Goal: Task Accomplishment & Management: Manage account settings

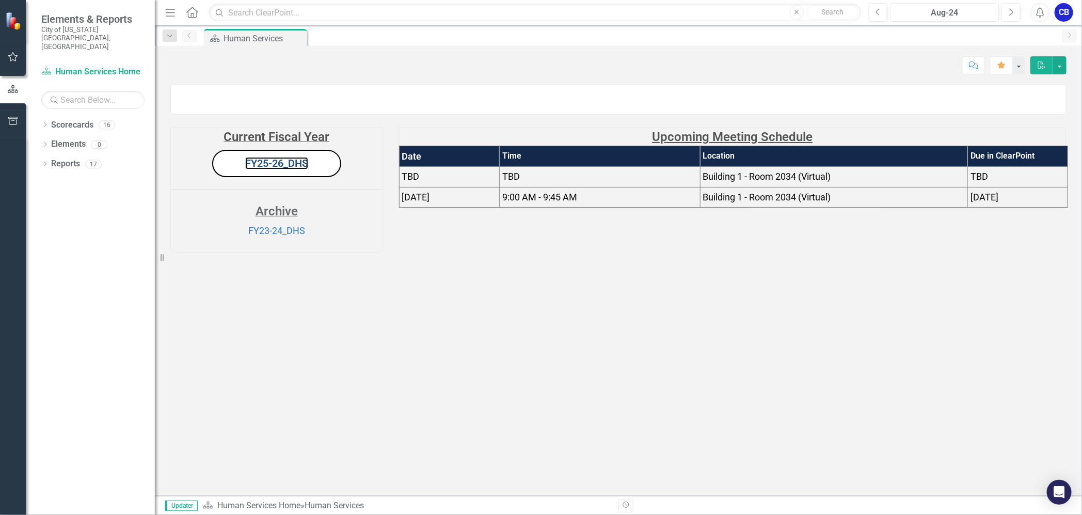
drag, startPoint x: 280, startPoint y: 329, endPoint x: 0, endPoint y: 255, distance: 289.3
click at [280, 169] on link "FY25-26_DHS" at bounding box center [276, 163] width 63 height 12
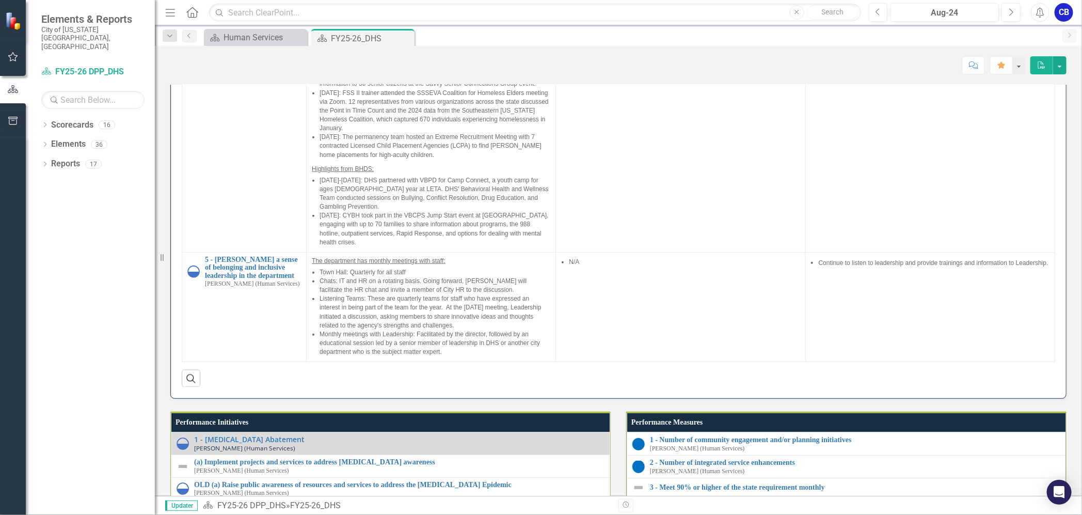
scroll to position [252, 0]
click at [265, 50] on link "3 - In-home and Prevention Services Child Welfare (NEW)" at bounding box center [253, 42] width 96 height 16
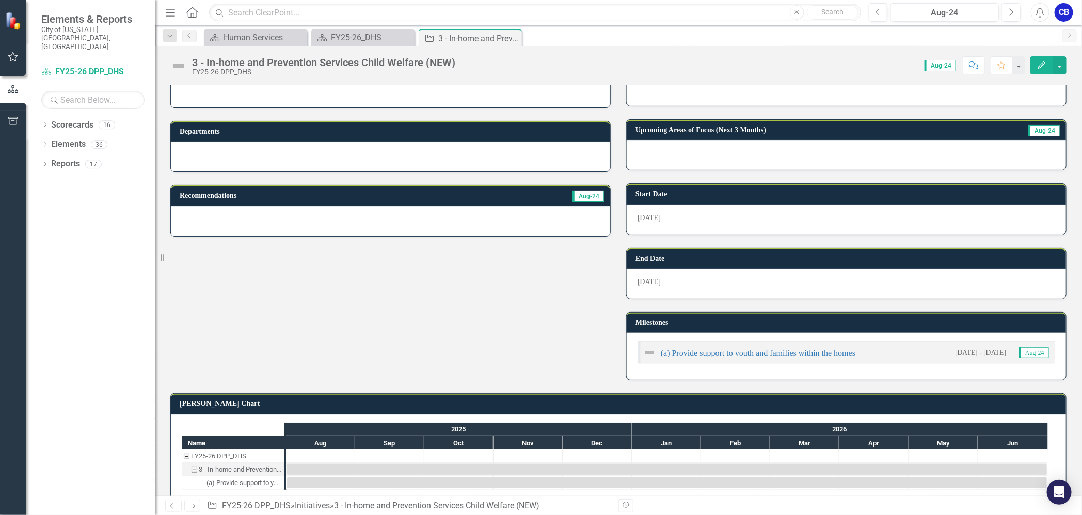
scroll to position [149, 0]
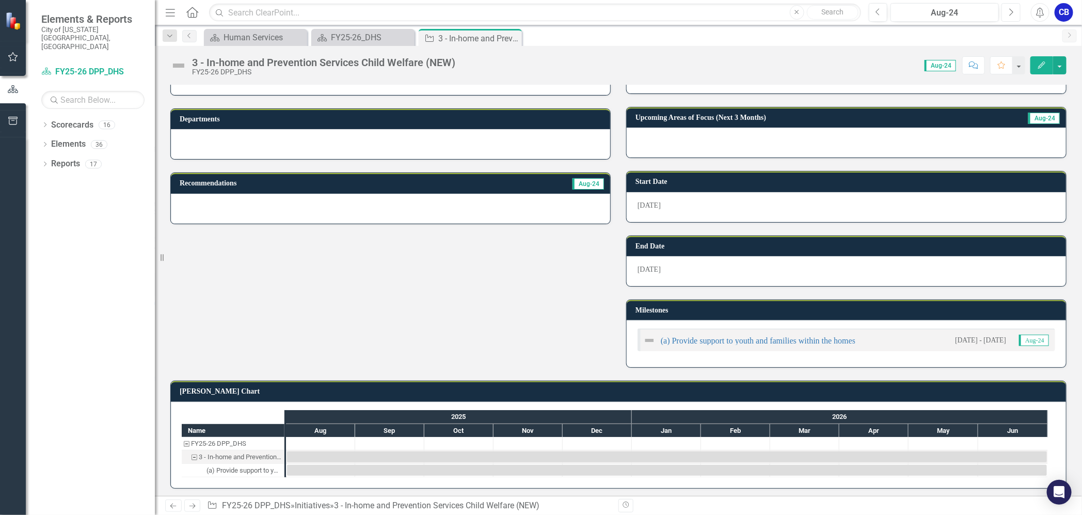
click at [1010, 11] on icon "Next" at bounding box center [1011, 12] width 6 height 9
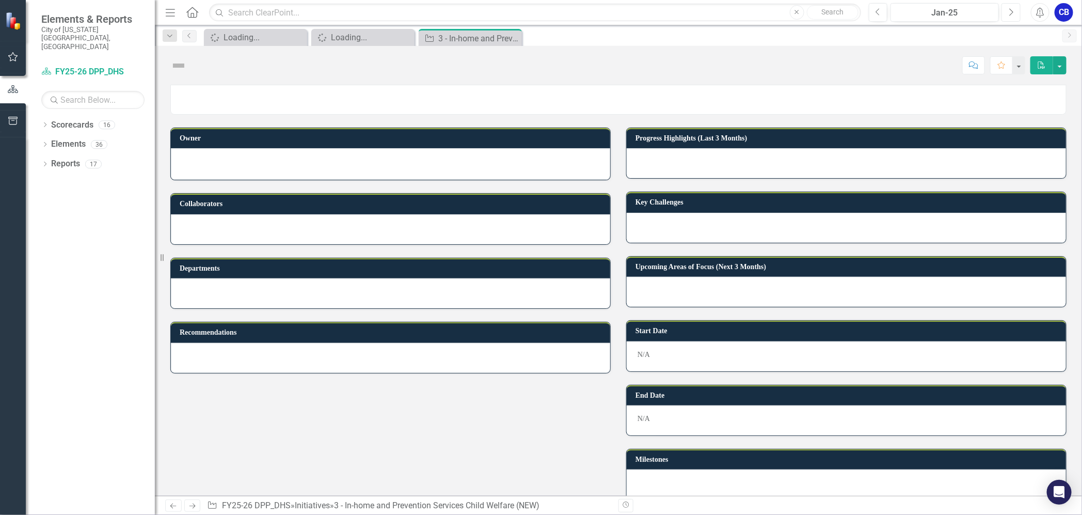
click at [1010, 11] on icon "Next" at bounding box center [1011, 12] width 6 height 9
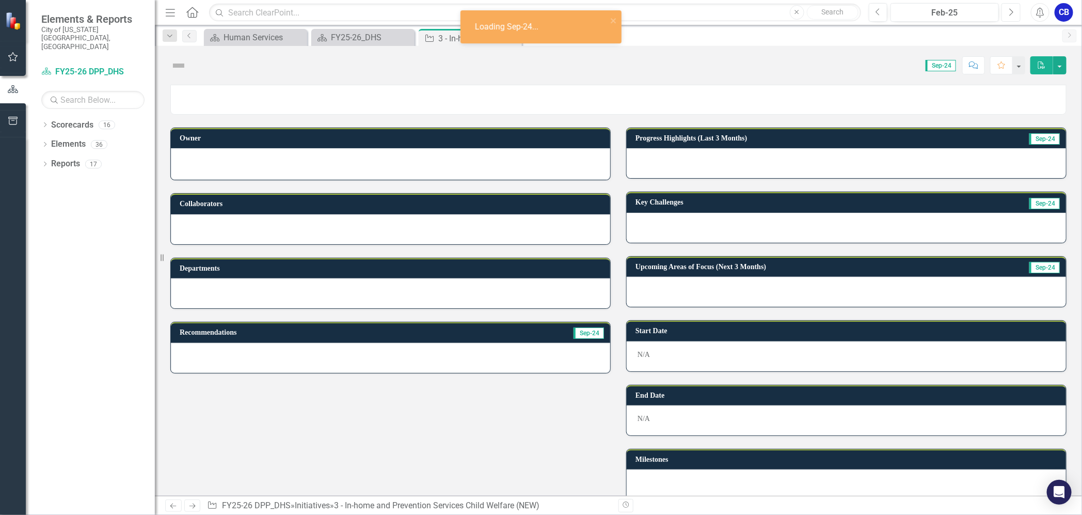
click at [1010, 11] on icon "Next" at bounding box center [1011, 12] width 6 height 9
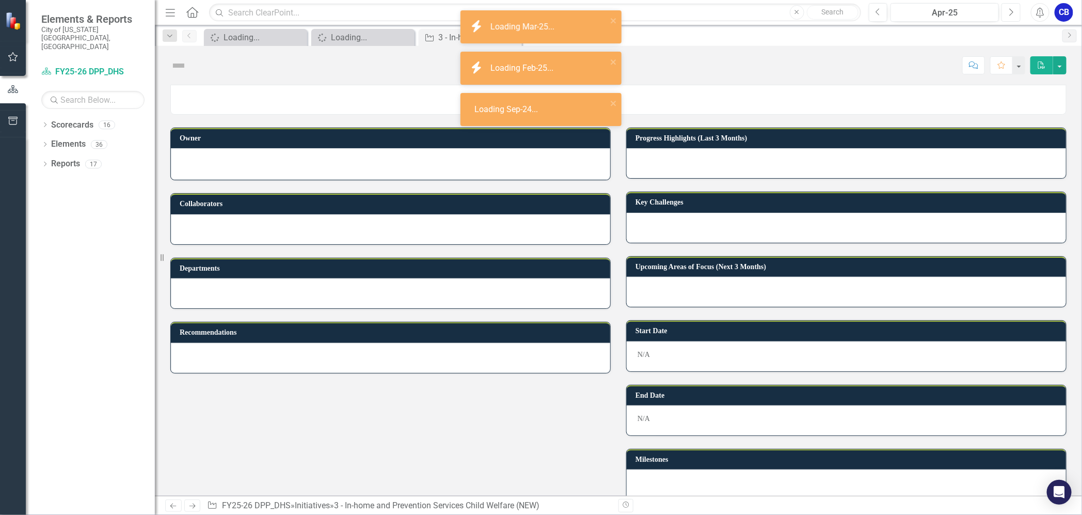
click at [1010, 11] on icon "Next" at bounding box center [1011, 12] width 6 height 9
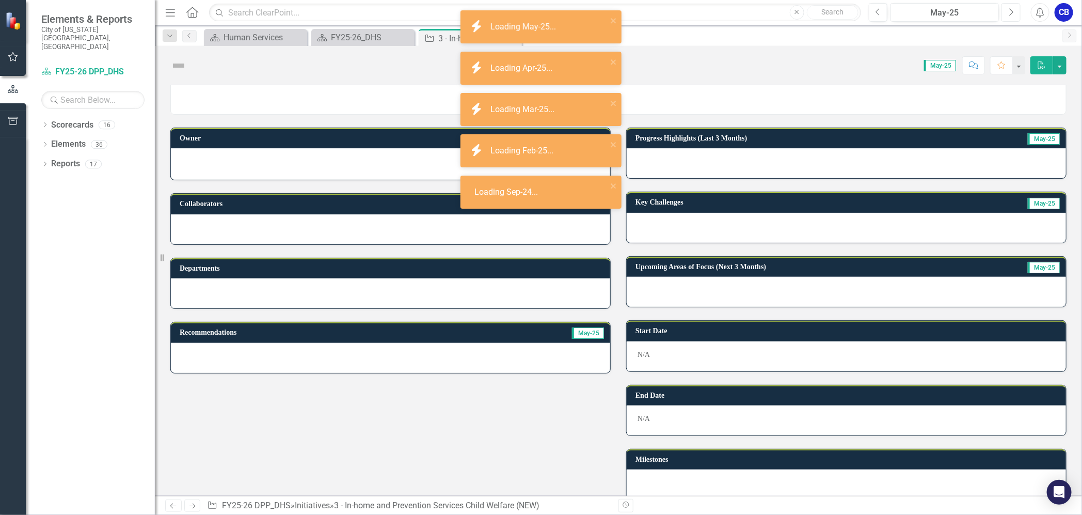
click at [1010, 11] on icon "Next" at bounding box center [1011, 12] width 6 height 9
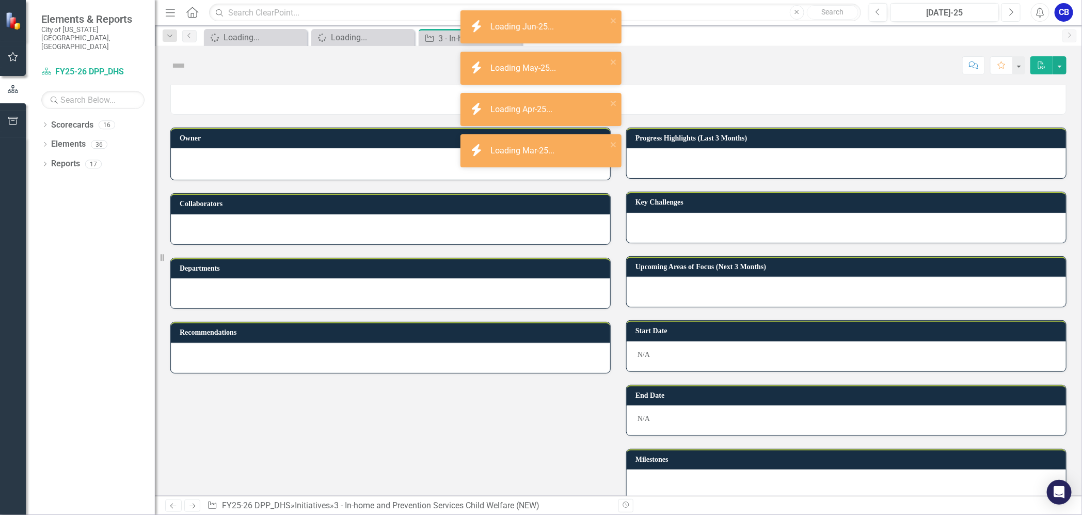
click at [1010, 11] on icon "Next" at bounding box center [1011, 12] width 6 height 9
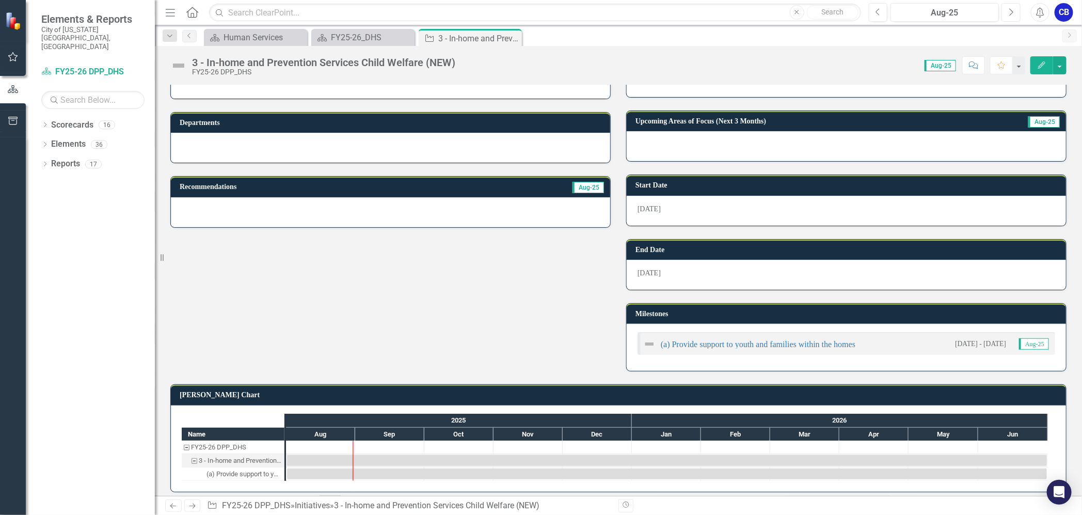
scroll to position [149, 0]
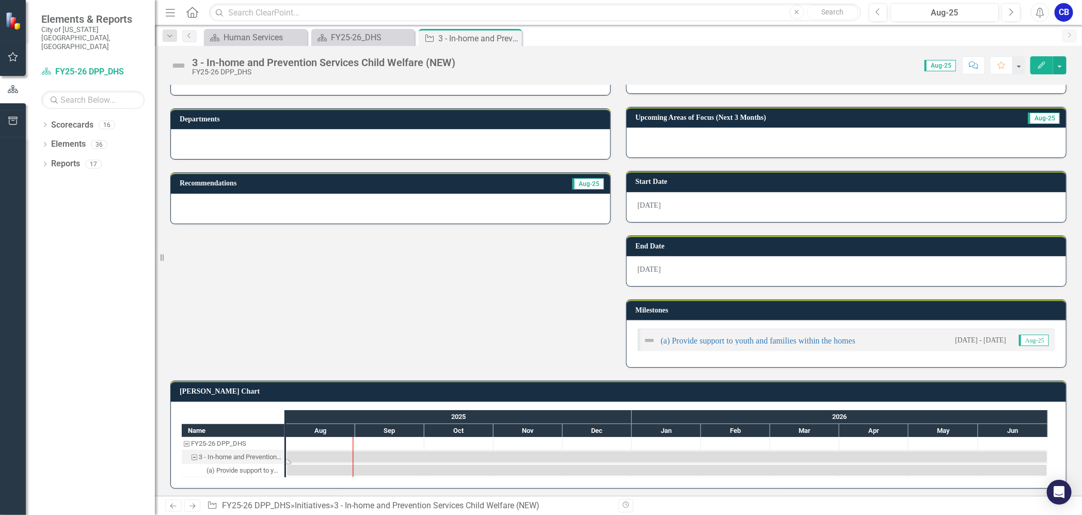
click at [312, 451] on div "Task: Start date: 2025-08-01 End date: 2026-06-30" at bounding box center [667, 456] width 760 height 11
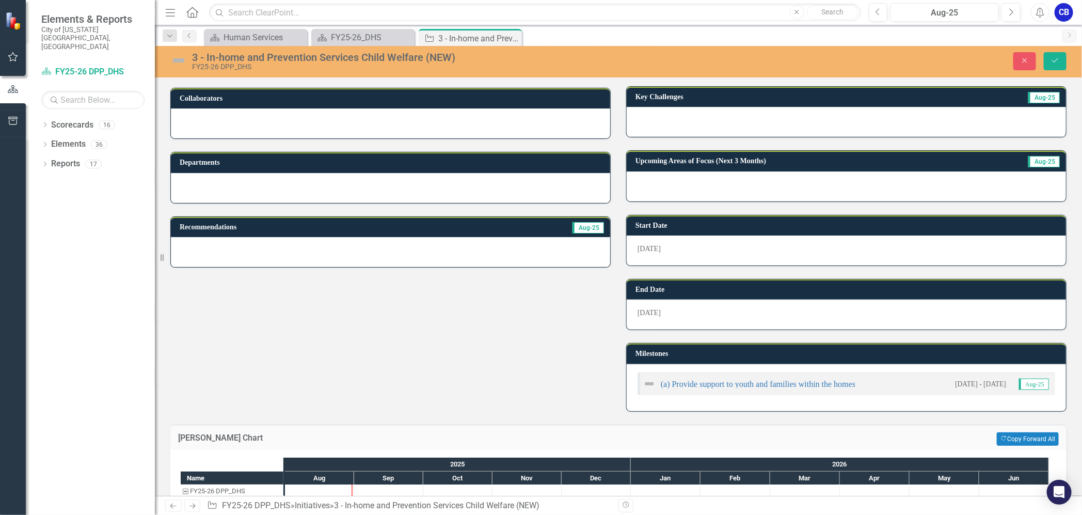
scroll to position [129, 0]
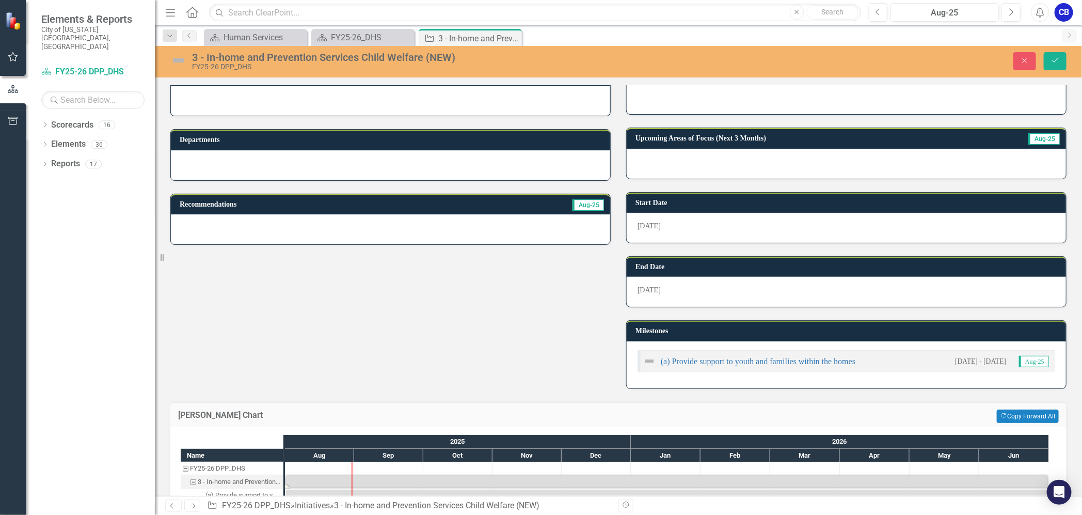
click at [668, 157] on div at bounding box center [846, 164] width 439 height 30
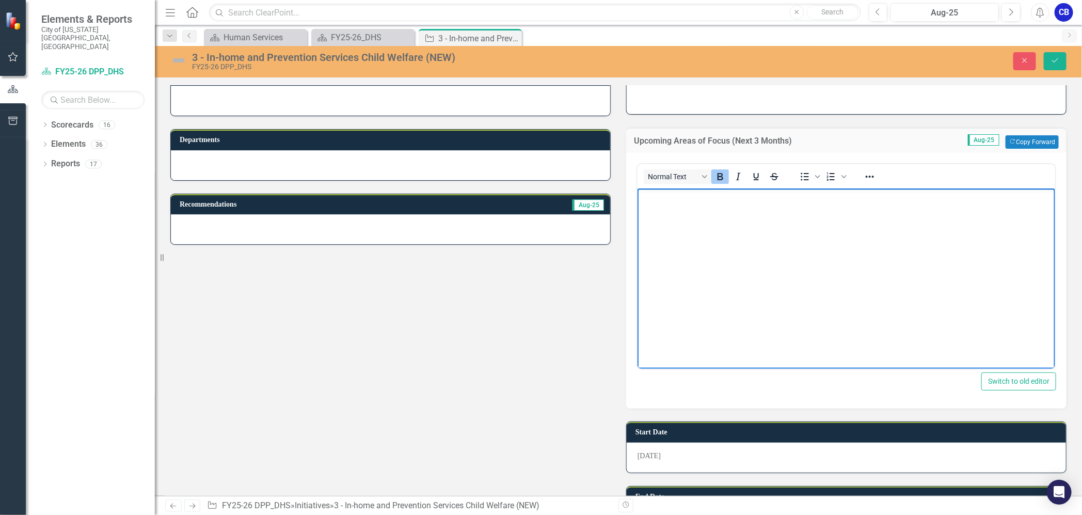
scroll to position [0, 0]
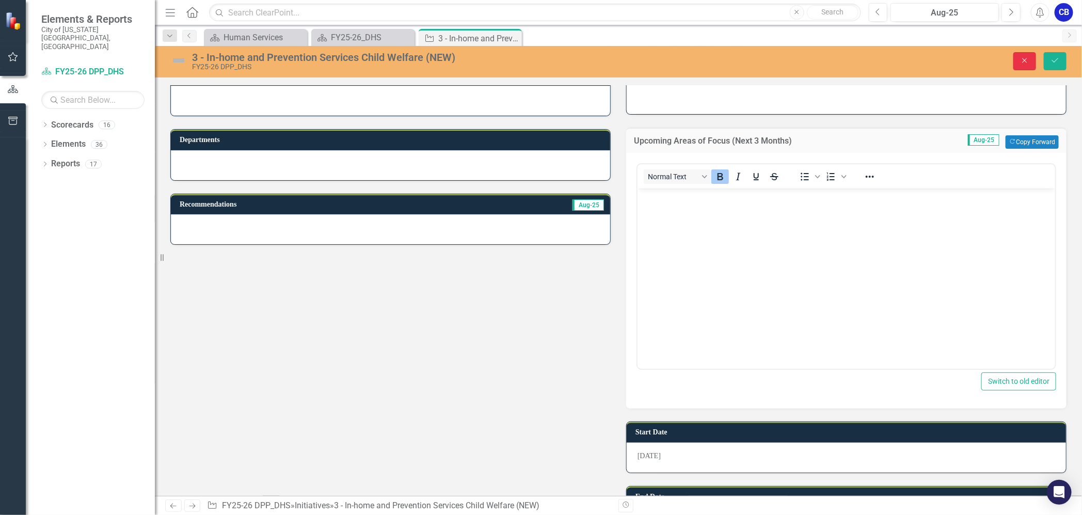
click at [1033, 60] on button "Close" at bounding box center [1024, 61] width 23 height 18
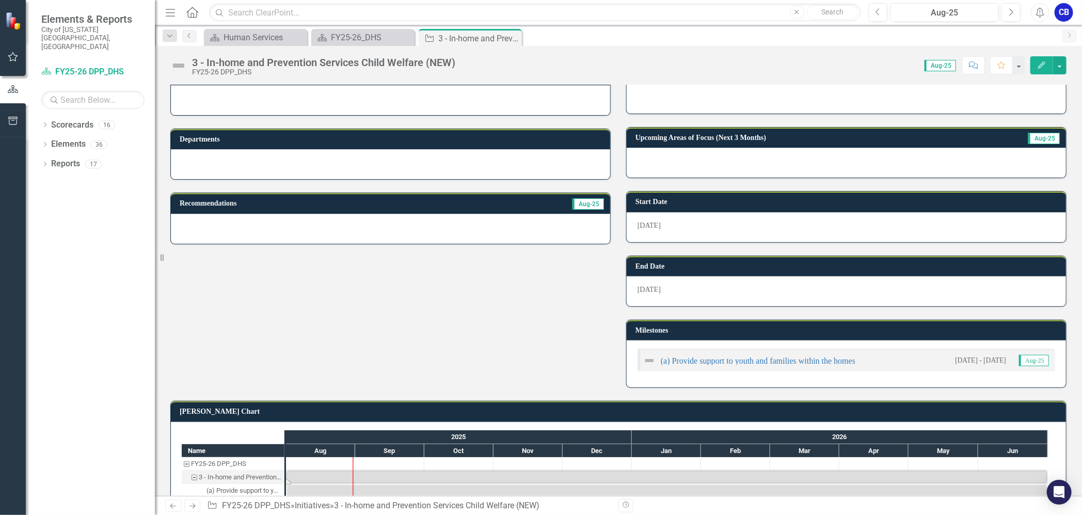
click at [824, 148] on div at bounding box center [846, 163] width 439 height 30
click at [874, 166] on div at bounding box center [846, 163] width 439 height 30
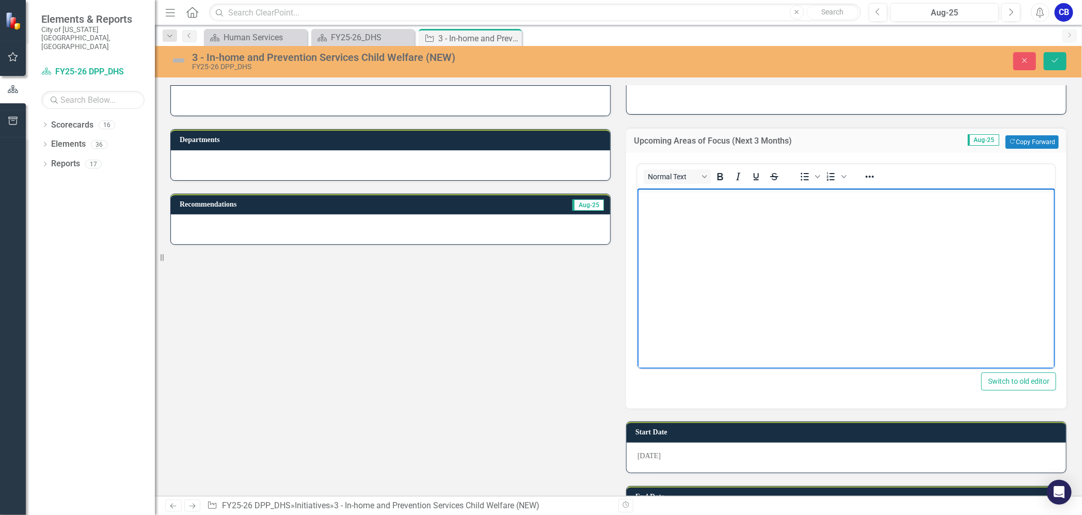
click at [815, 221] on body "Rich Text Area. Press ALT-0 for help." at bounding box center [846, 265] width 418 height 155
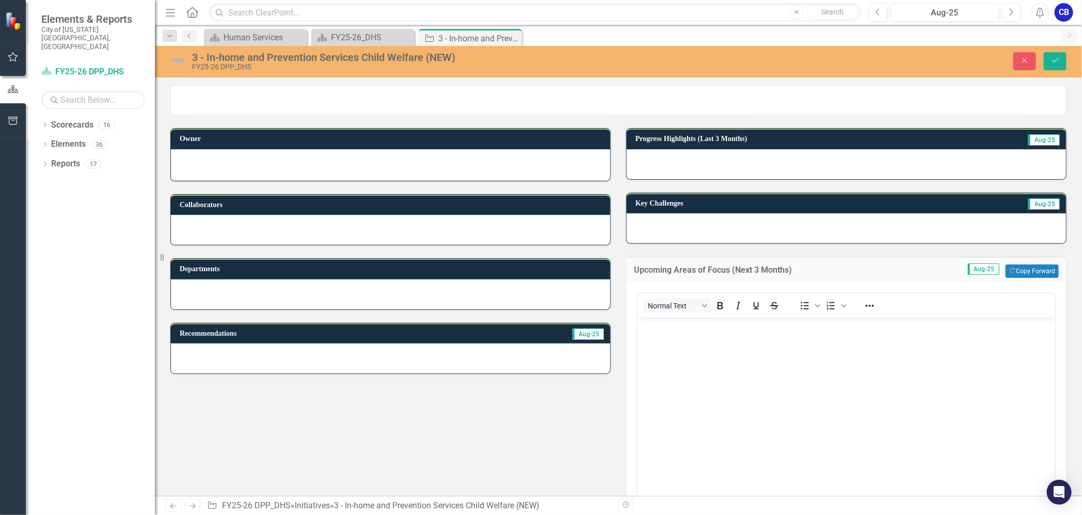
click at [729, 159] on div at bounding box center [846, 164] width 439 height 30
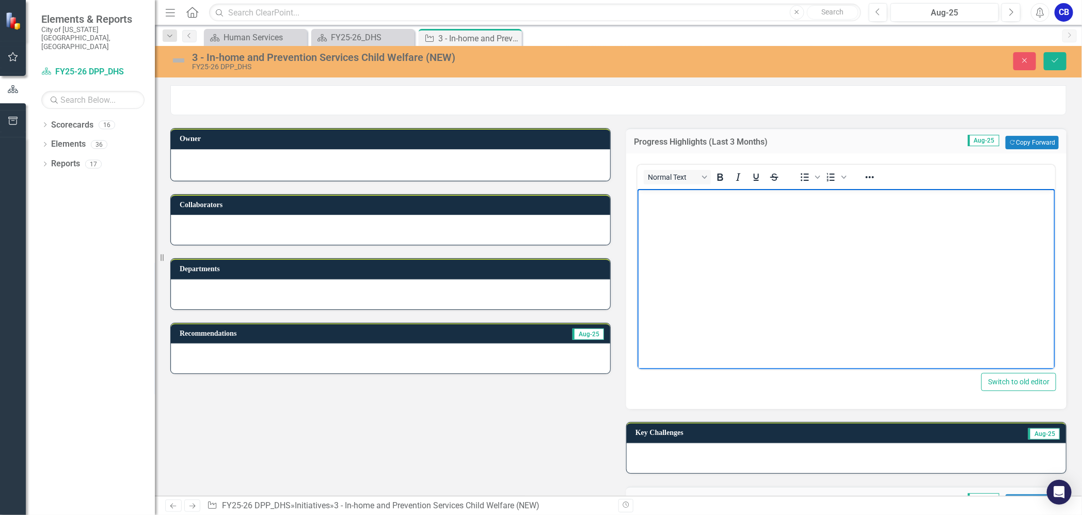
click at [700, 229] on body "Rich Text Area. Press ALT-0 for help." at bounding box center [846, 266] width 418 height 155
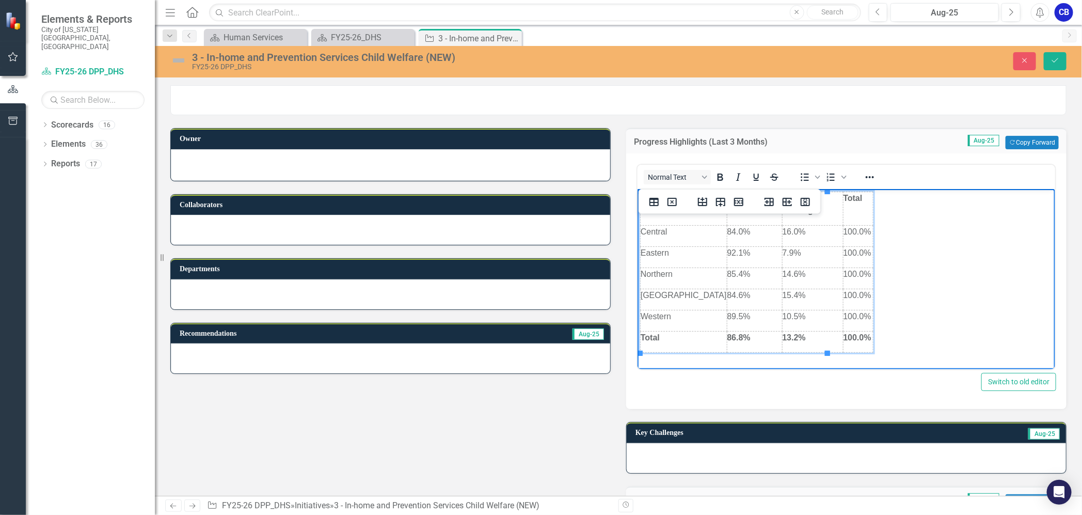
click at [954, 297] on body "Region Contact Made Contact Missing Total Central 84.0% 16.0% 100.0% [DEMOGRAPH…" at bounding box center [846, 272] width 418 height 166
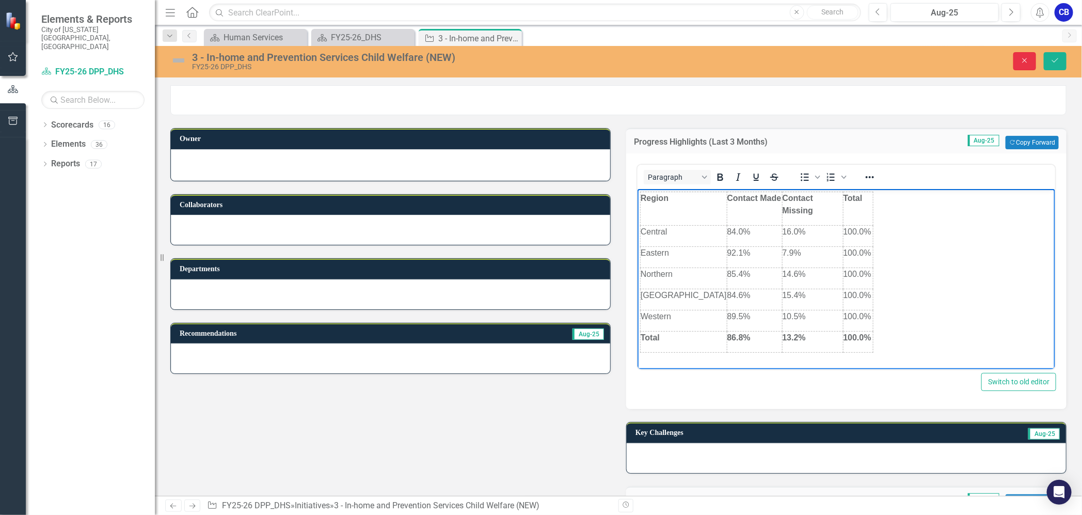
click at [1022, 53] on button "Close" at bounding box center [1024, 61] width 23 height 18
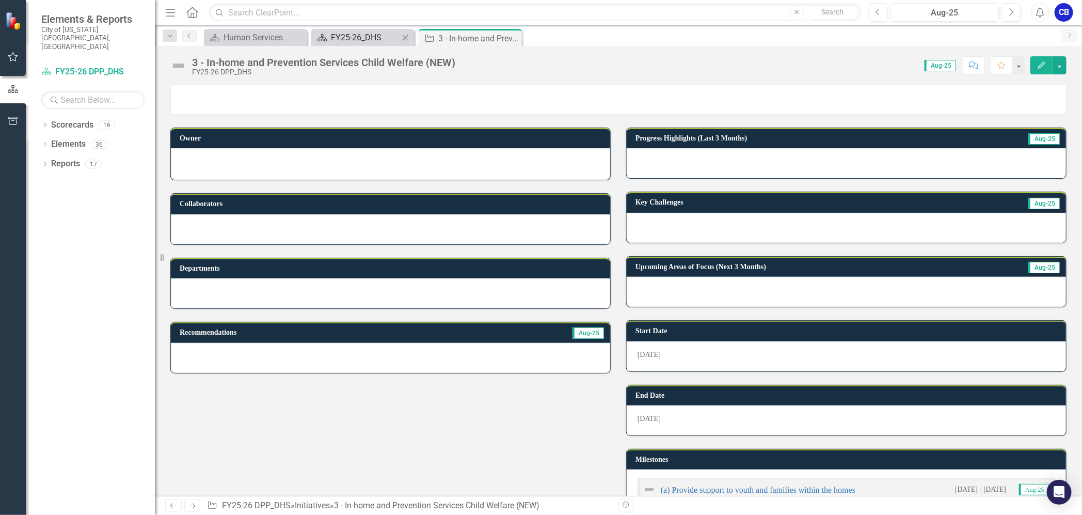
click at [394, 41] on div "FY25-26_DHS" at bounding box center [365, 37] width 68 height 13
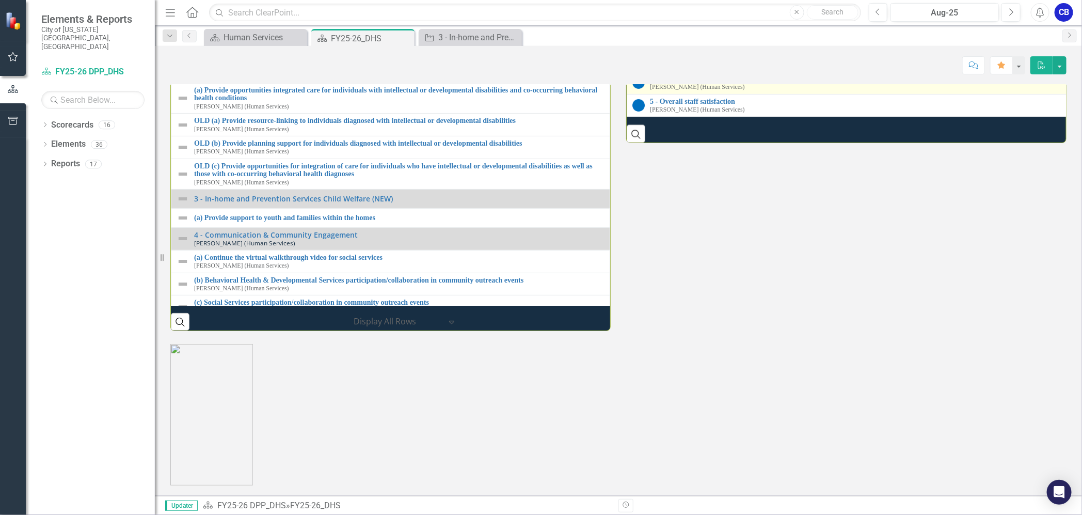
scroll to position [1430, 0]
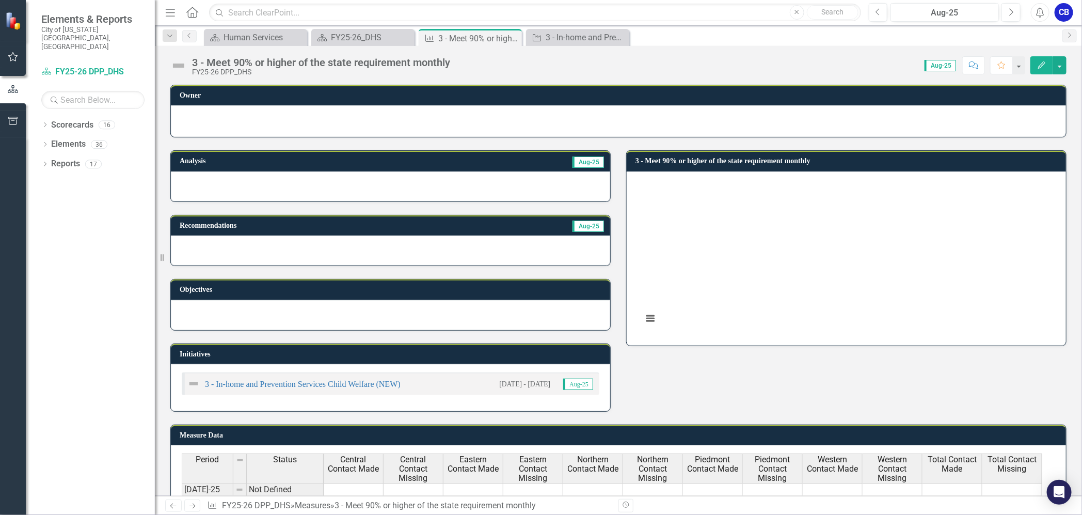
click at [696, 211] on rect "Interactive chart" at bounding box center [843, 257] width 413 height 155
drag, startPoint x: 696, startPoint y: 211, endPoint x: 653, endPoint y: 234, distance: 48.7
click at [653, 234] on rect "Interactive chart" at bounding box center [843, 257] width 413 height 155
click at [660, 196] on rect "Interactive chart" at bounding box center [843, 257] width 413 height 155
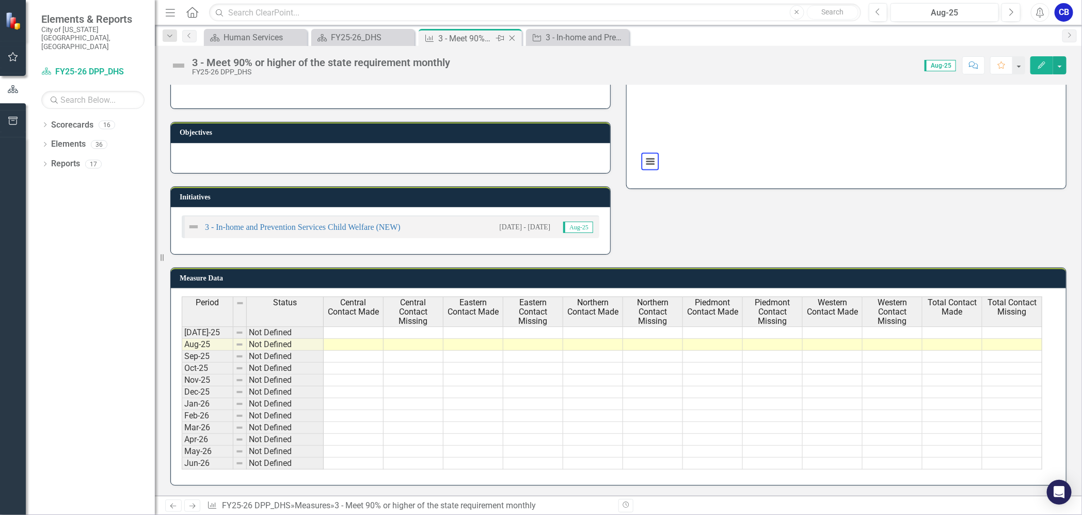
click at [487, 38] on div "3 - Meet 90% or higher of the state requirement monthly" at bounding box center [465, 38] width 55 height 13
click at [473, 38] on div "3 - Meet 90% or higher of the state requirement monthly" at bounding box center [465, 38] width 55 height 13
click at [462, 41] on div "3 - Meet 90% or higher of the state requirement monthly" at bounding box center [465, 38] width 55 height 13
drag, startPoint x: 462, startPoint y: 41, endPoint x: 451, endPoint y: 63, distance: 25.2
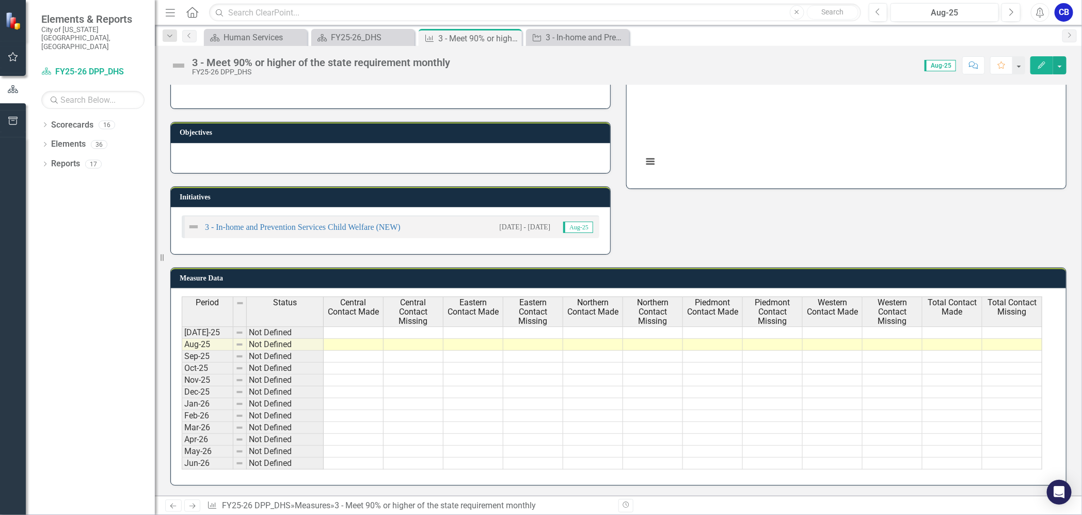
click at [451, 63] on div "3 - Meet 90% or higher of the state requirement monthly FY25-26 DPP_DHS" at bounding box center [323, 66] width 263 height 19
drag, startPoint x: 399, startPoint y: 41, endPoint x: 482, endPoint y: 49, distance: 82.9
click at [0, 0] on div "Close" at bounding box center [0, 0] width 0 height 0
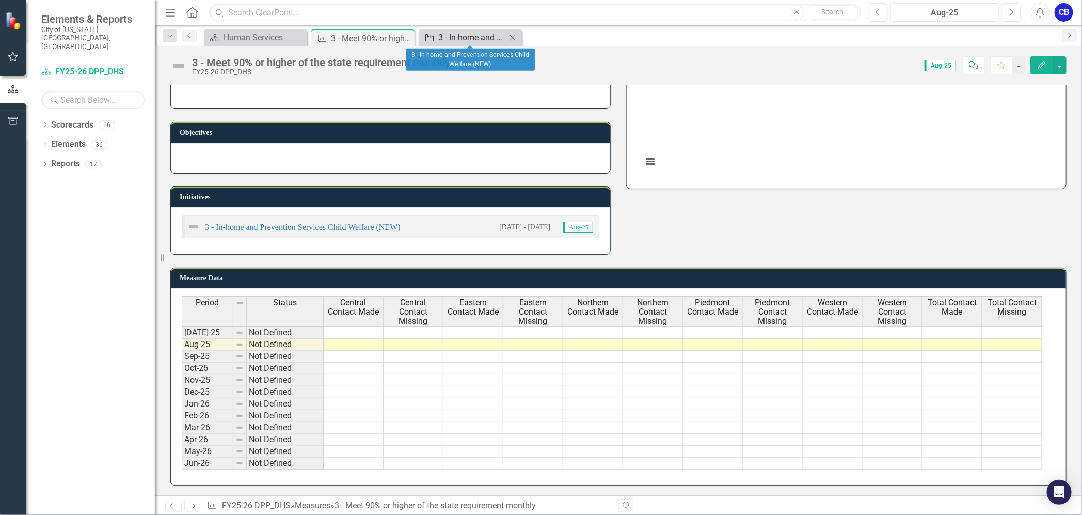
click at [474, 39] on div "3 - In-home and Prevention Services Child Welfare (NEW)" at bounding box center [472, 37] width 68 height 13
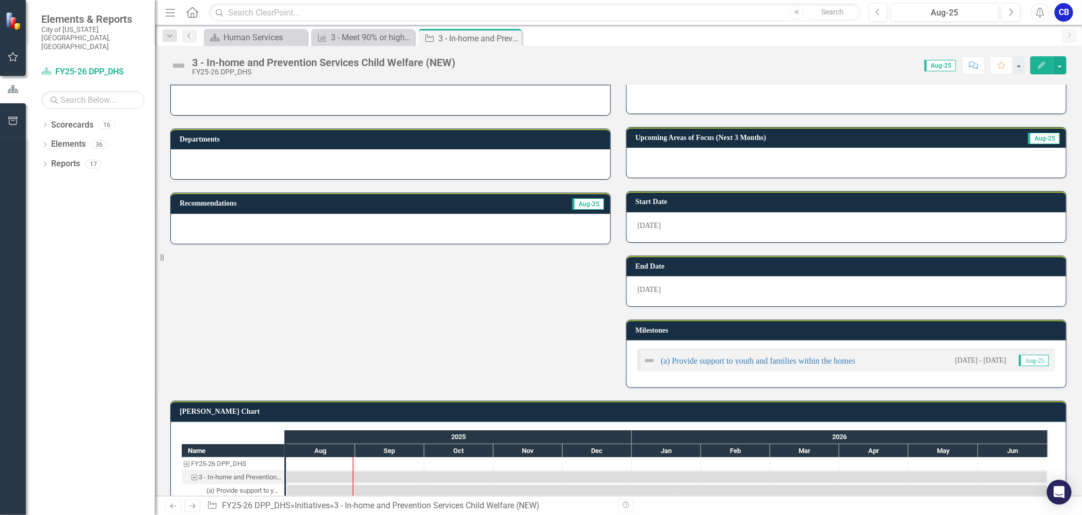
scroll to position [149, 0]
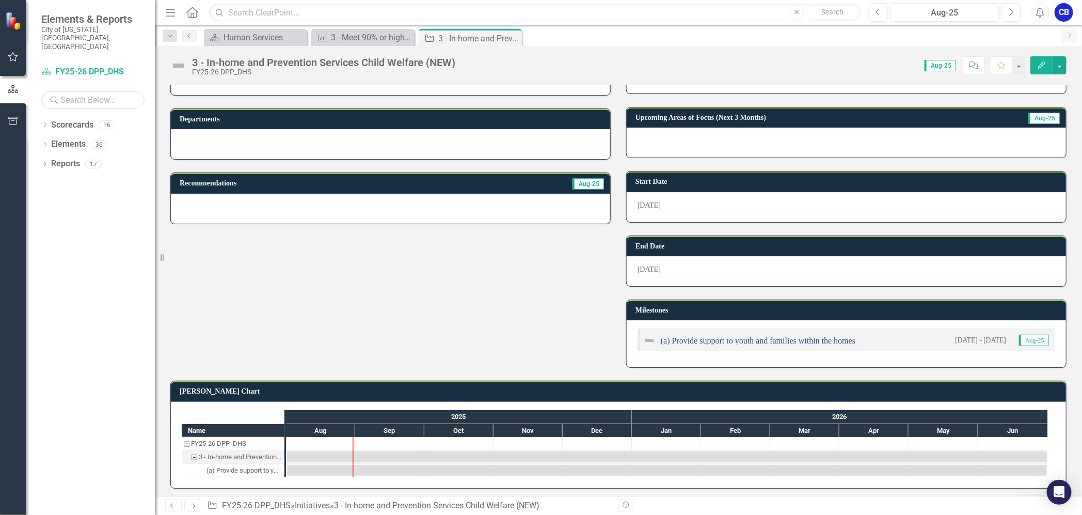
click at [734, 336] on link "(a) Provide support to youth and families within the homes" at bounding box center [758, 340] width 195 height 9
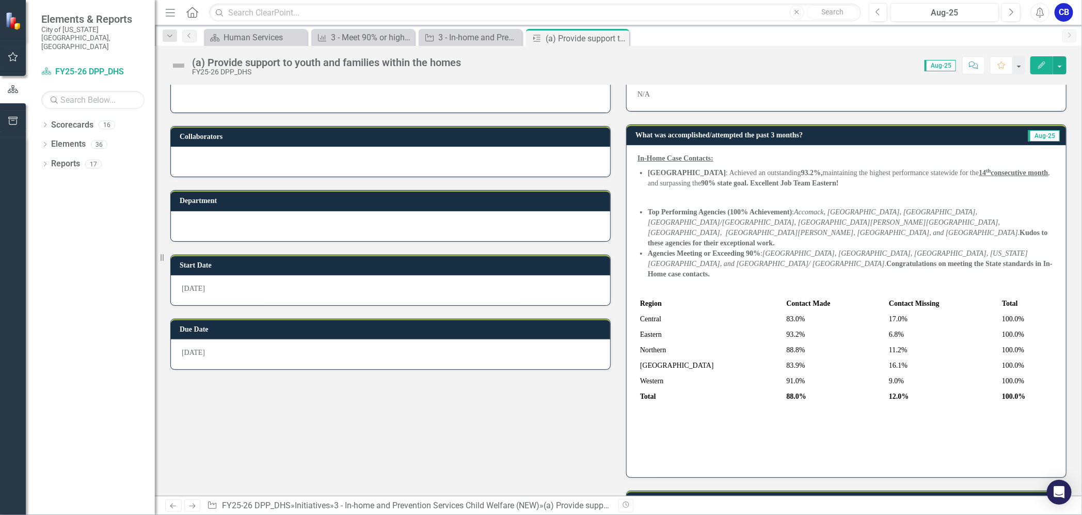
scroll to position [129, 0]
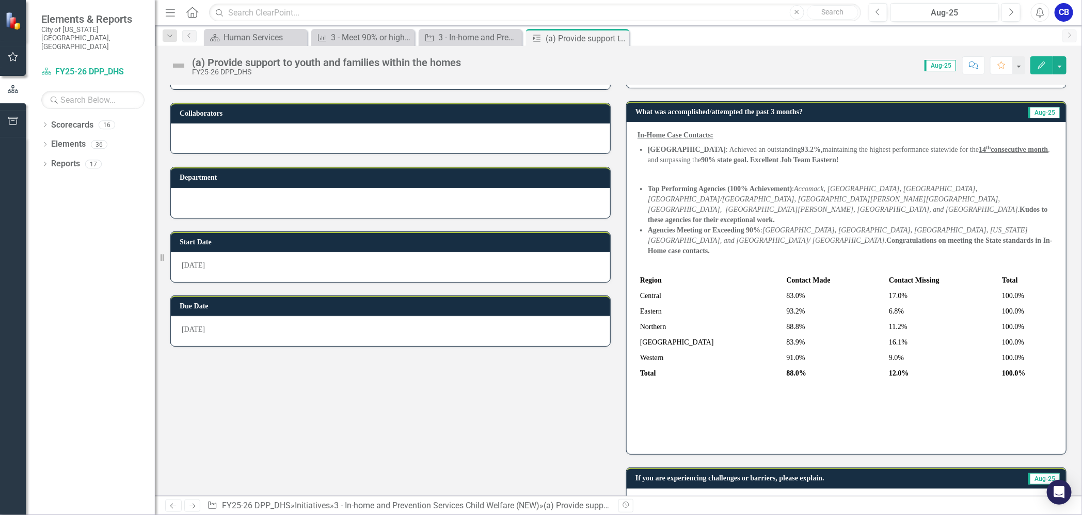
click at [734, 258] on p at bounding box center [846, 265] width 418 height 14
click at [1038, 68] on icon "Edit" at bounding box center [1041, 64] width 9 height 7
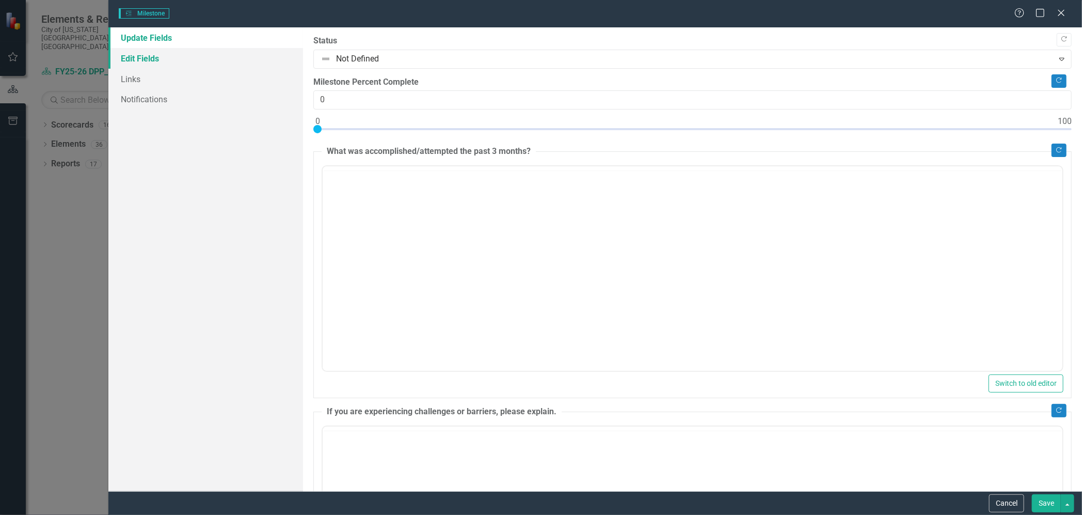
click at [140, 59] on link "Edit Fields" at bounding box center [205, 58] width 195 height 21
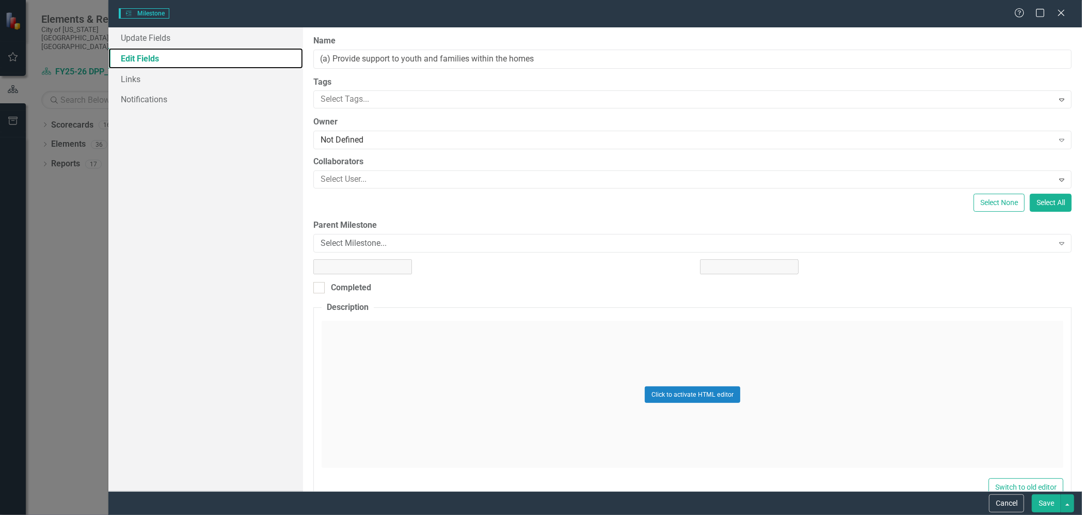
type input "(a) Provide support to youth and families within the homes"
type input "0"
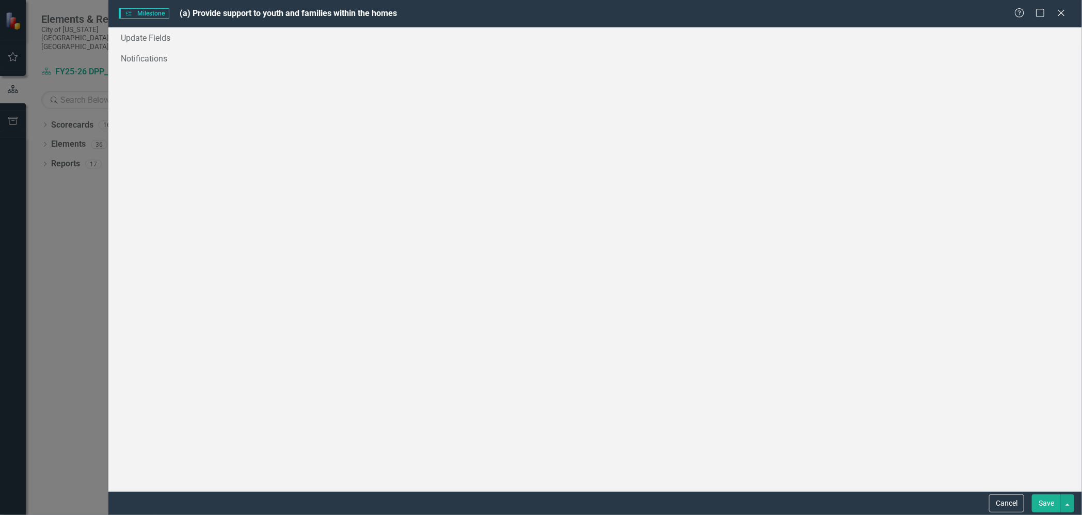
scroll to position [0, 0]
click at [159, 41] on link "Update Fields" at bounding box center [205, 37] width 195 height 21
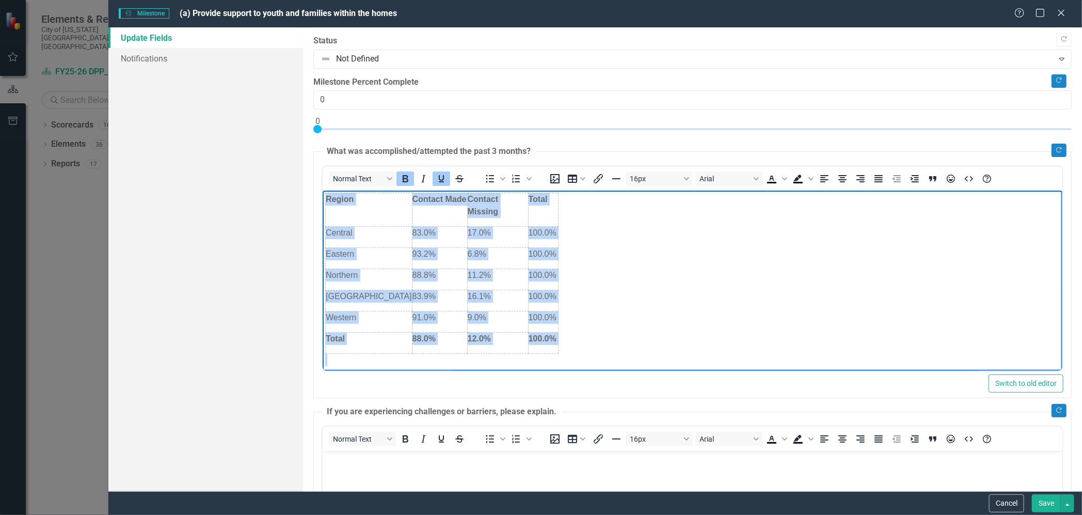
scroll to position [212, 0]
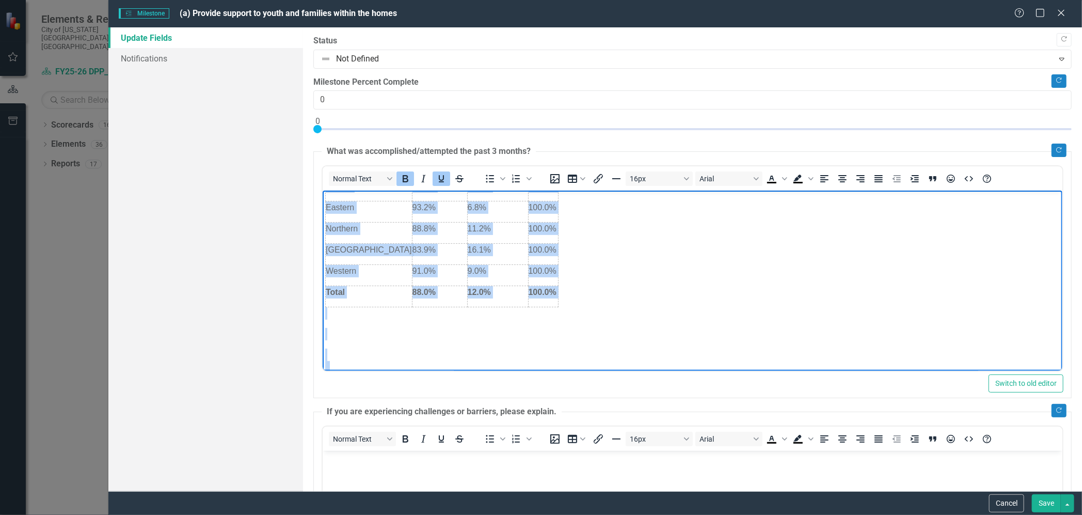
drag, startPoint x: 326, startPoint y: 200, endPoint x: 774, endPoint y: 364, distance: 477.1
click at [774, 364] on body "In-Home Case Contacts: Eastern Region : Achieved an outstanding 93.2%, maintain…" at bounding box center [692, 187] width 740 height 418
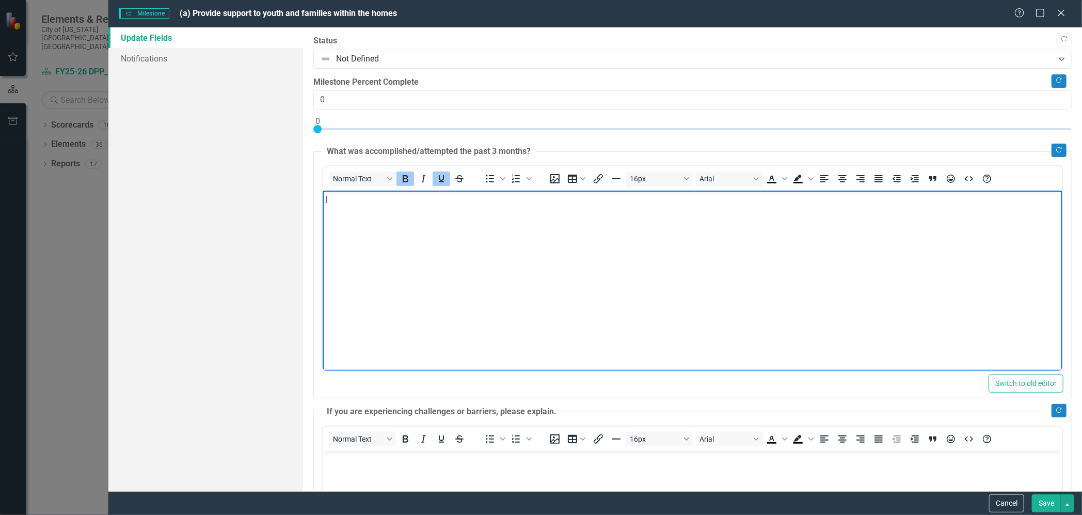
scroll to position [0, 0]
click at [1037, 504] on button "Save" at bounding box center [1046, 503] width 29 height 18
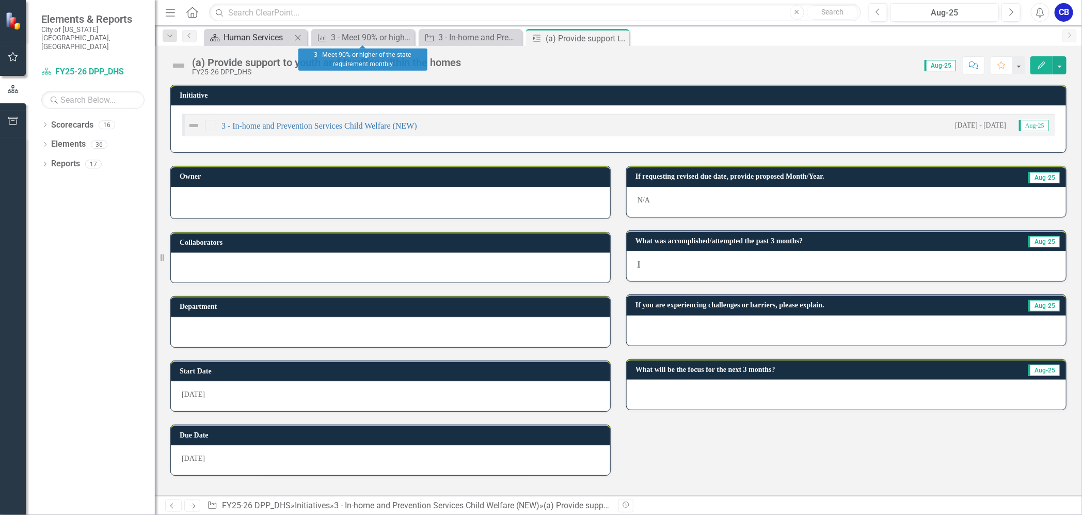
click at [280, 37] on div "Human Services" at bounding box center [257, 37] width 68 height 13
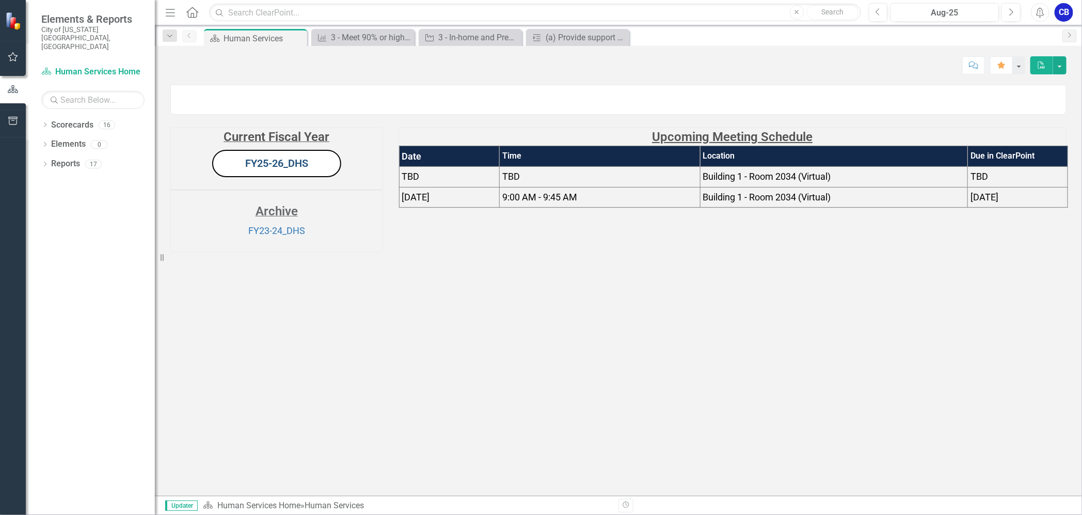
click at [257, 169] on link "FY25-26_DHS" at bounding box center [276, 163] width 63 height 12
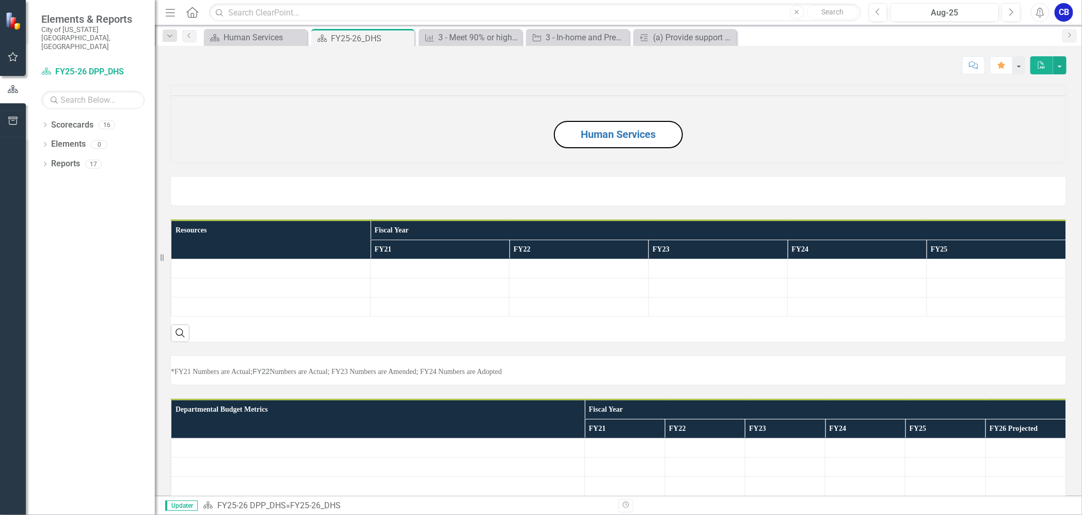
scroll to position [65, 0]
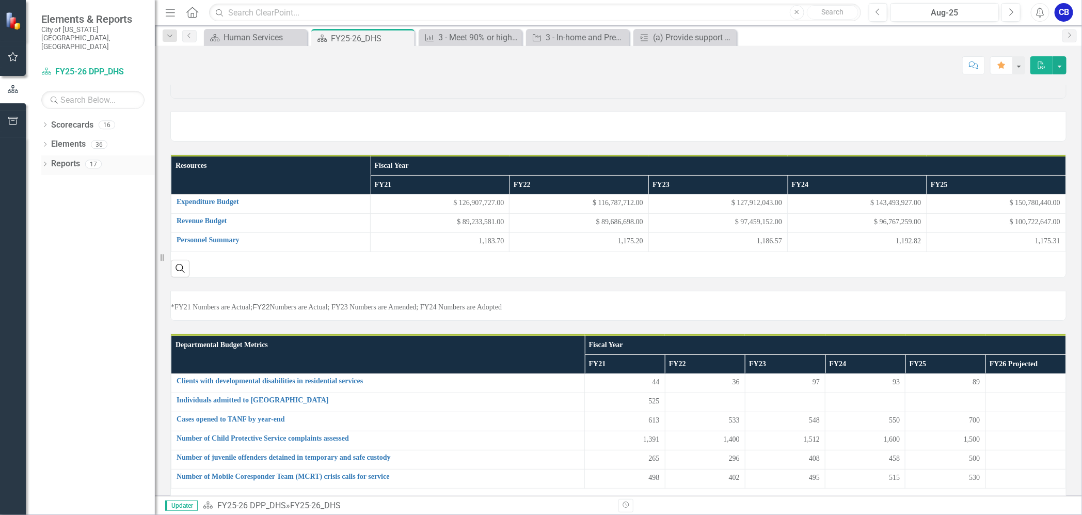
click at [48, 162] on icon "Dropdown" at bounding box center [44, 165] width 7 height 6
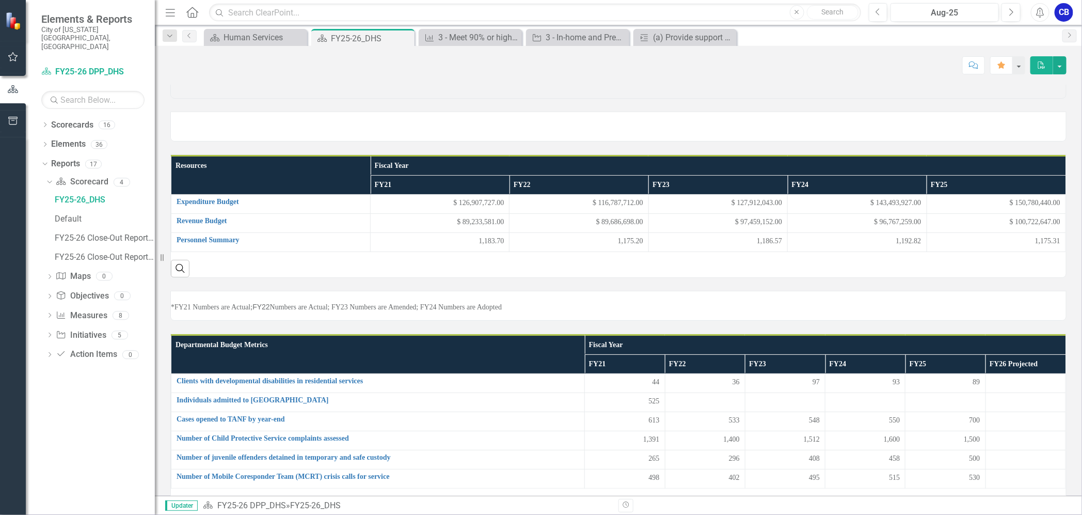
click at [48, 333] on icon "Dropdown" at bounding box center [49, 336] width 7 height 6
click at [87, 254] on link "Initiative Initiatives" at bounding box center [81, 260] width 50 height 12
drag, startPoint x: 87, startPoint y: 244, endPoint x: 49, endPoint y: 243, distance: 38.2
click at [49, 256] on icon "Dropdown" at bounding box center [48, 259] width 6 height 7
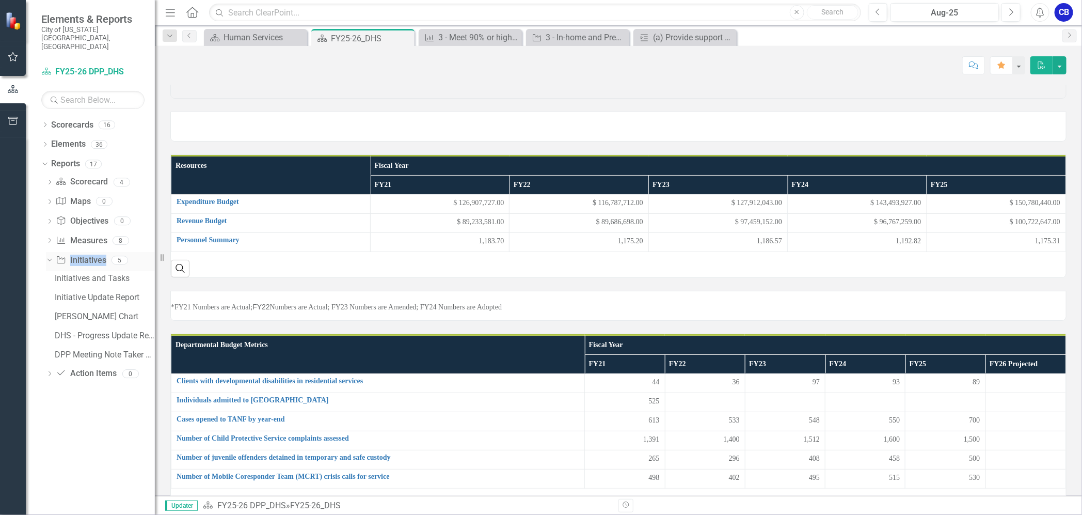
click at [49, 256] on icon "Dropdown" at bounding box center [48, 259] width 6 height 7
drag, startPoint x: 49, startPoint y: 243, endPoint x: 124, endPoint y: 280, distance: 84.5
click at [126, 293] on div "Initiative Update Report" at bounding box center [105, 297] width 100 height 9
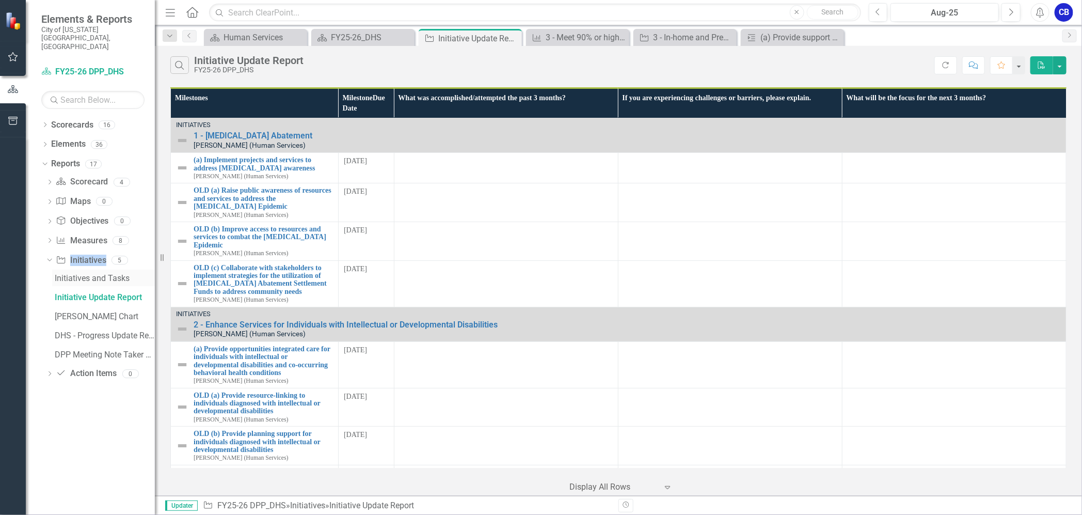
click at [77, 274] on div "Initiatives and Tasks" at bounding box center [105, 278] width 100 height 9
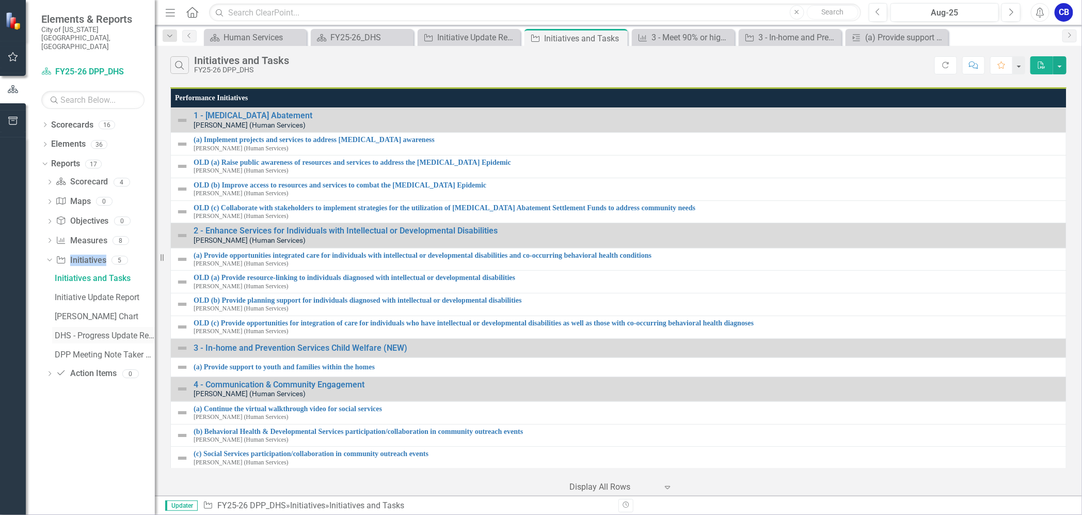
click at [76, 327] on link "DHS - Progress Update Report" at bounding box center [103, 335] width 103 height 17
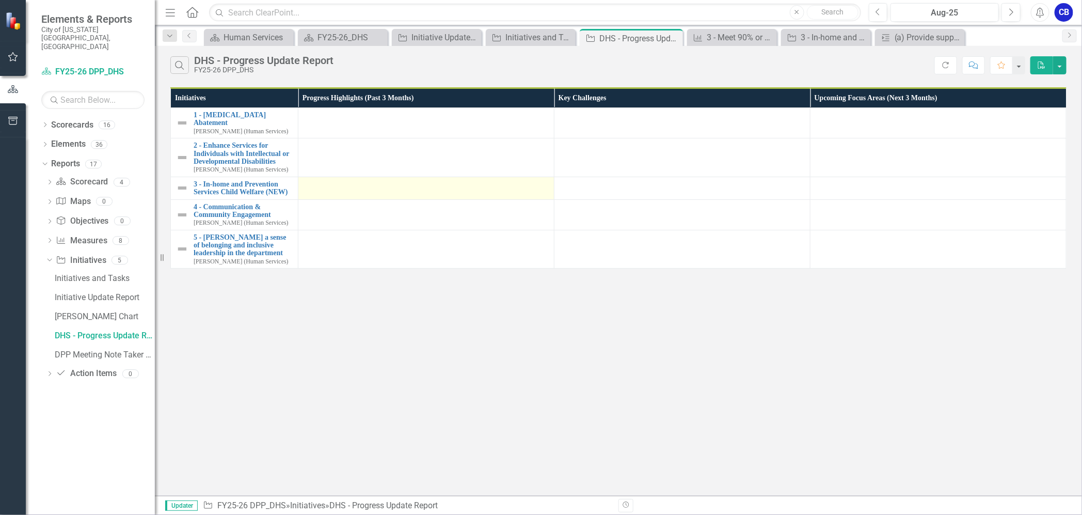
click at [326, 180] on div at bounding box center [425, 186] width 245 height 12
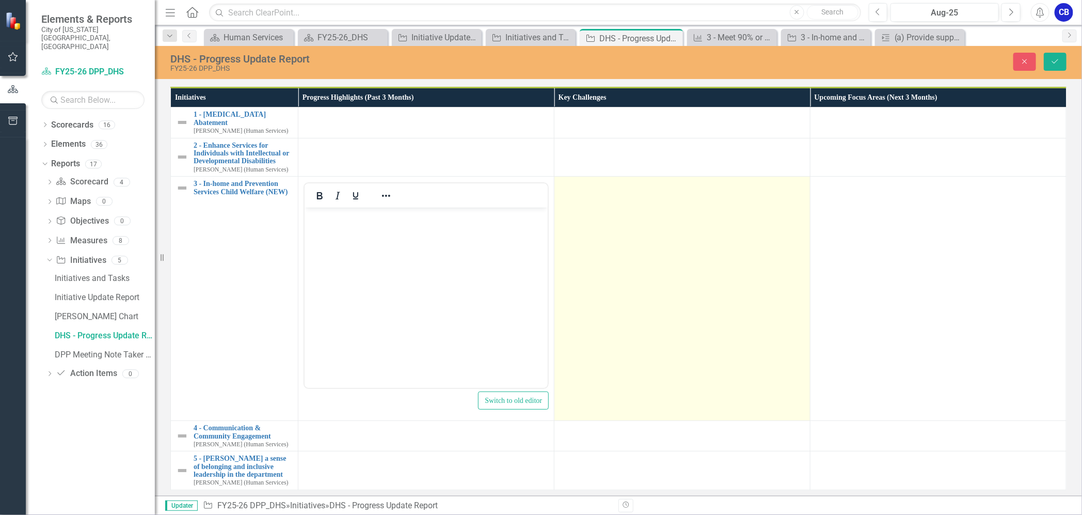
click at [647, 248] on td at bounding box center [682, 299] width 256 height 244
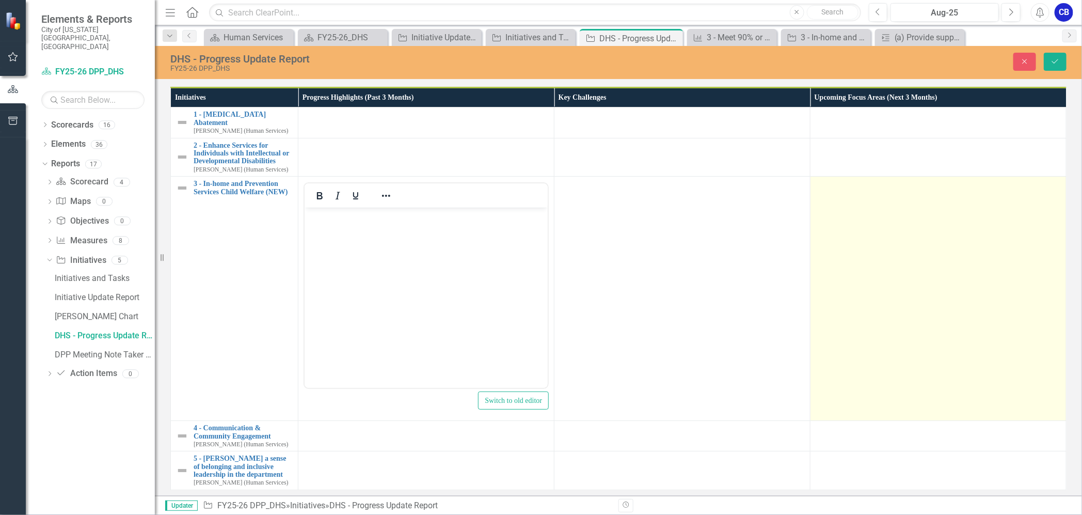
click at [838, 247] on td at bounding box center [938, 299] width 256 height 244
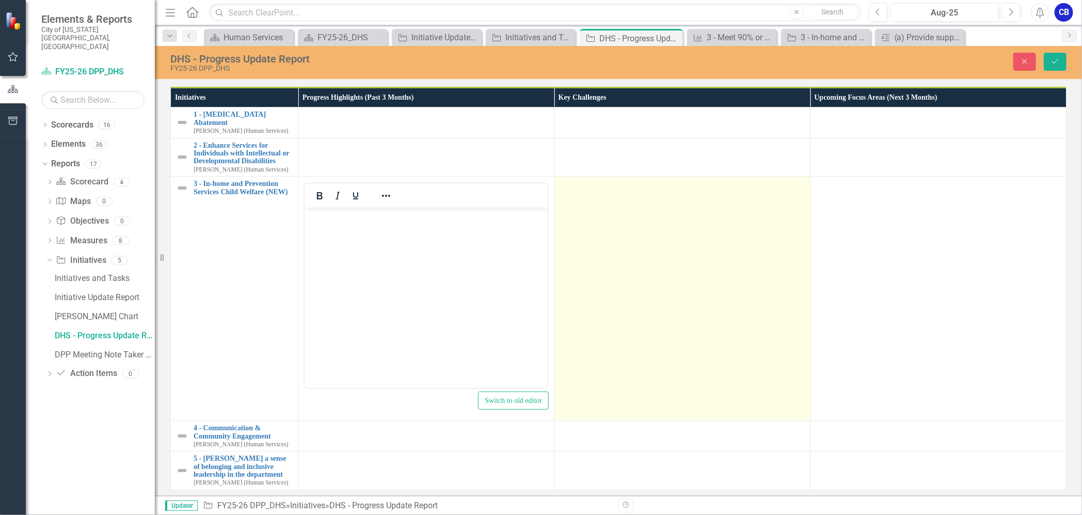
click at [700, 245] on td at bounding box center [682, 299] width 256 height 244
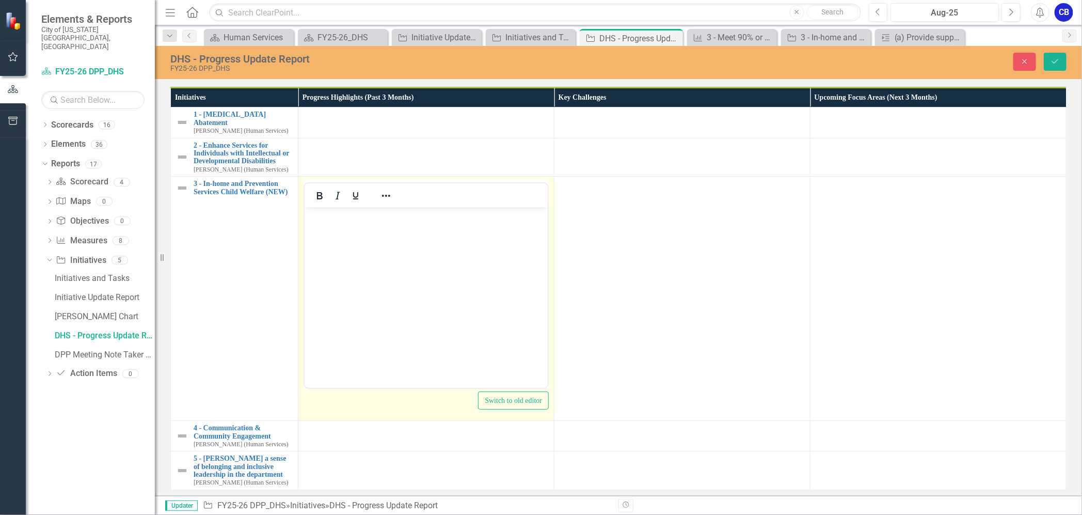
click at [361, 257] on body "Rich Text Area. Press ALT-0 for help." at bounding box center [426, 284] width 243 height 155
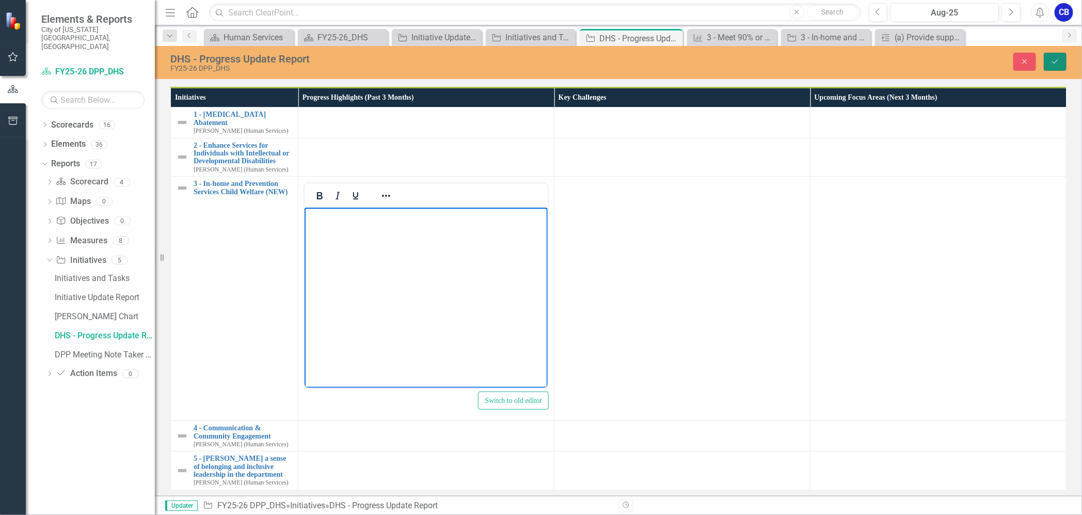
click at [1048, 59] on button "Save" at bounding box center [1055, 62] width 23 height 18
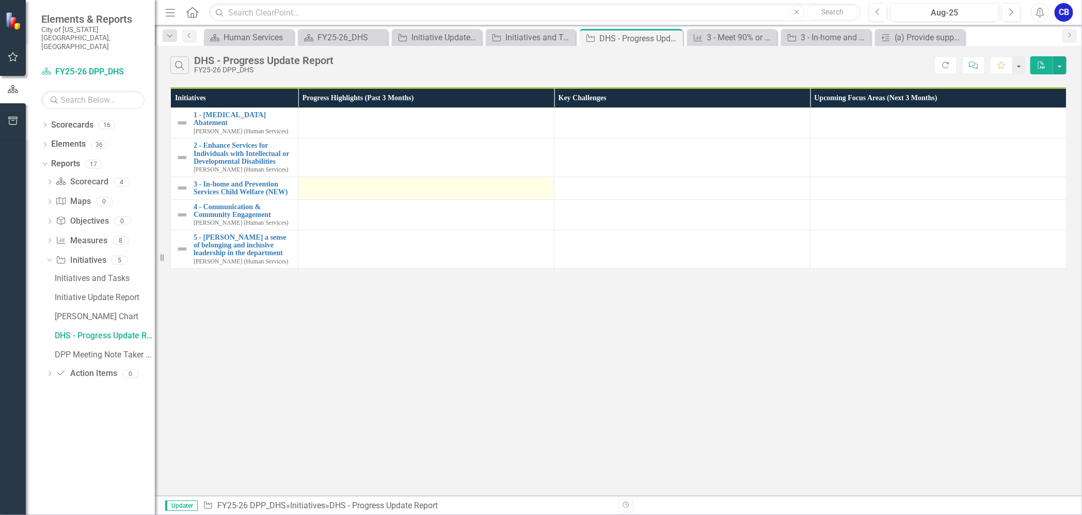
click at [376, 180] on div at bounding box center [425, 186] width 245 height 12
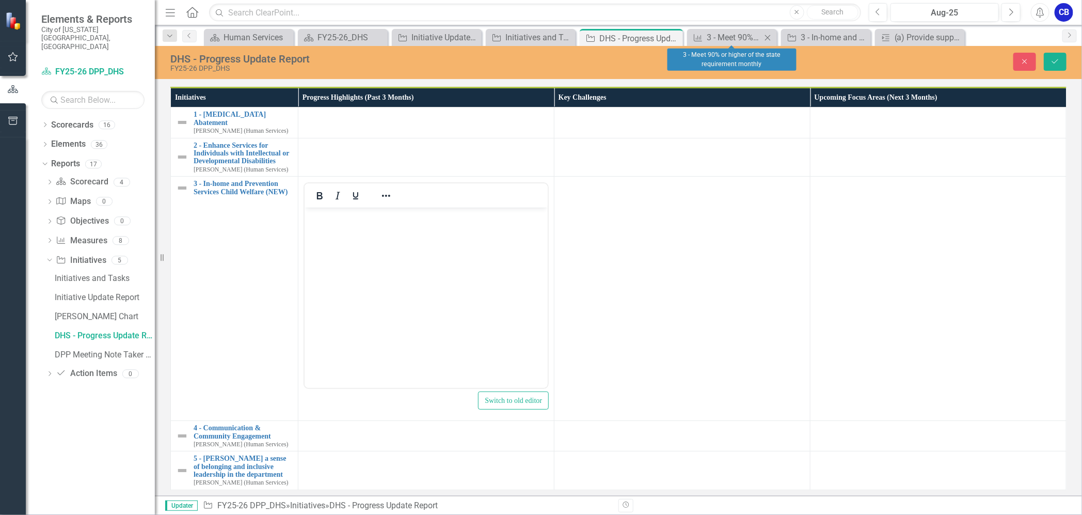
click at [768, 40] on icon "Close" at bounding box center [767, 38] width 10 height 8
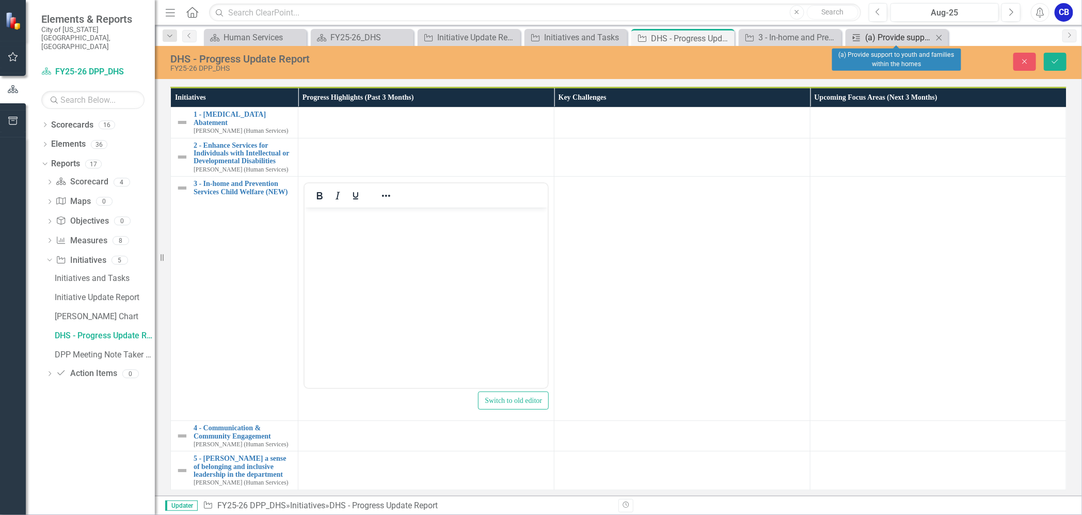
click at [909, 39] on div "(a) Provide support to youth and families within the homes" at bounding box center [899, 37] width 68 height 13
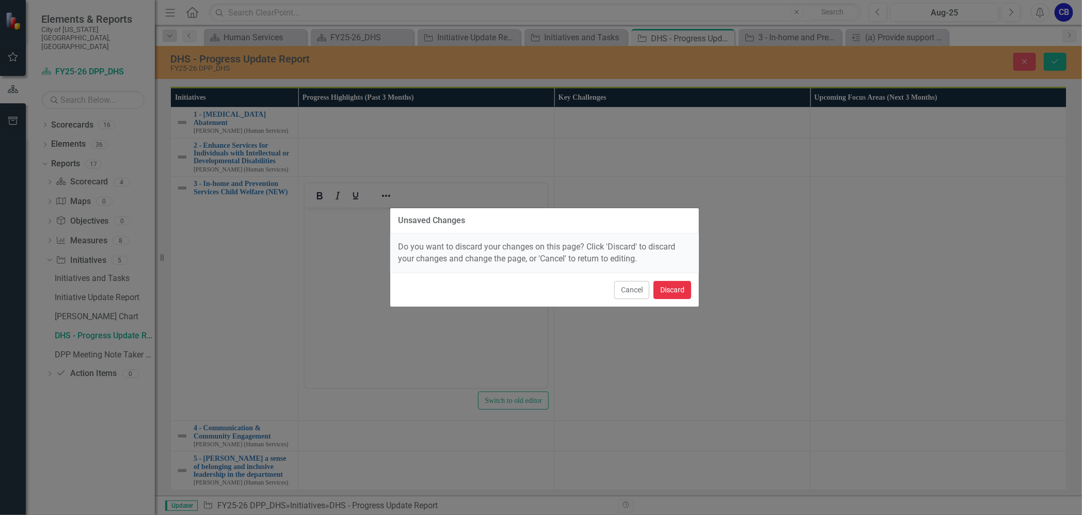
click at [681, 293] on button "Discard" at bounding box center [672, 290] width 38 height 18
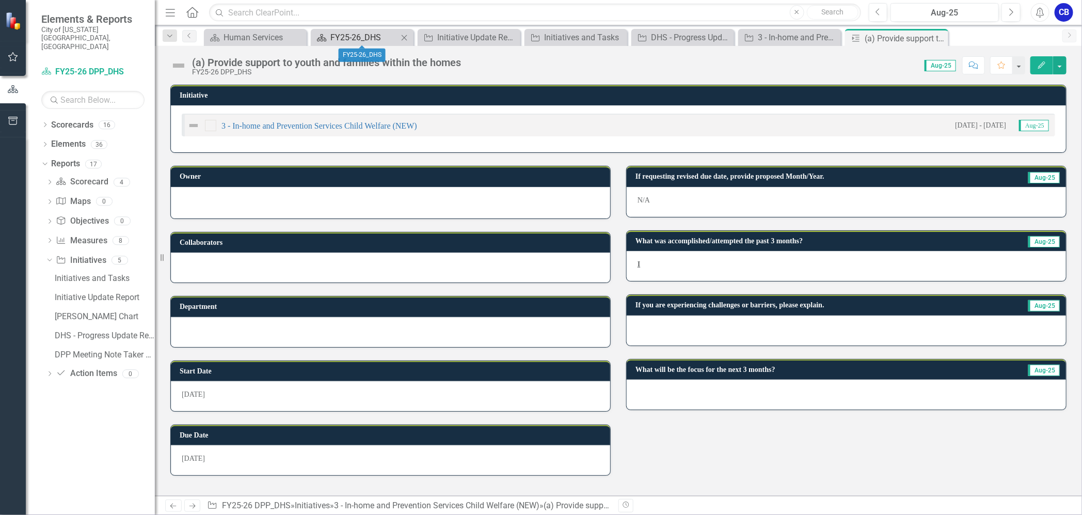
click at [354, 35] on div "FY25-26_DHS" at bounding box center [364, 37] width 68 height 13
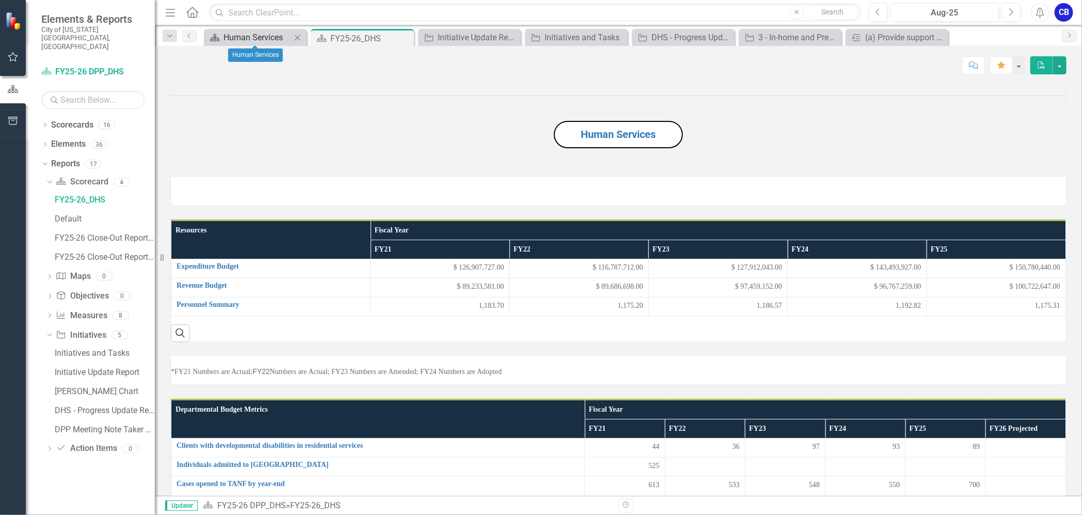
click at [269, 34] on div "Human Services" at bounding box center [257, 37] width 68 height 13
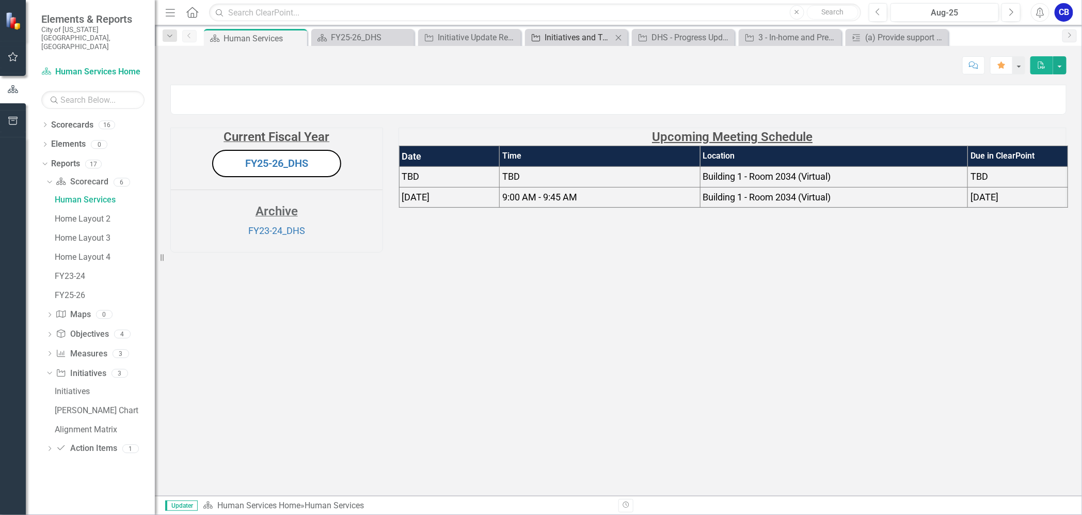
click at [547, 40] on div "Initiatives and Tasks" at bounding box center [578, 37] width 68 height 13
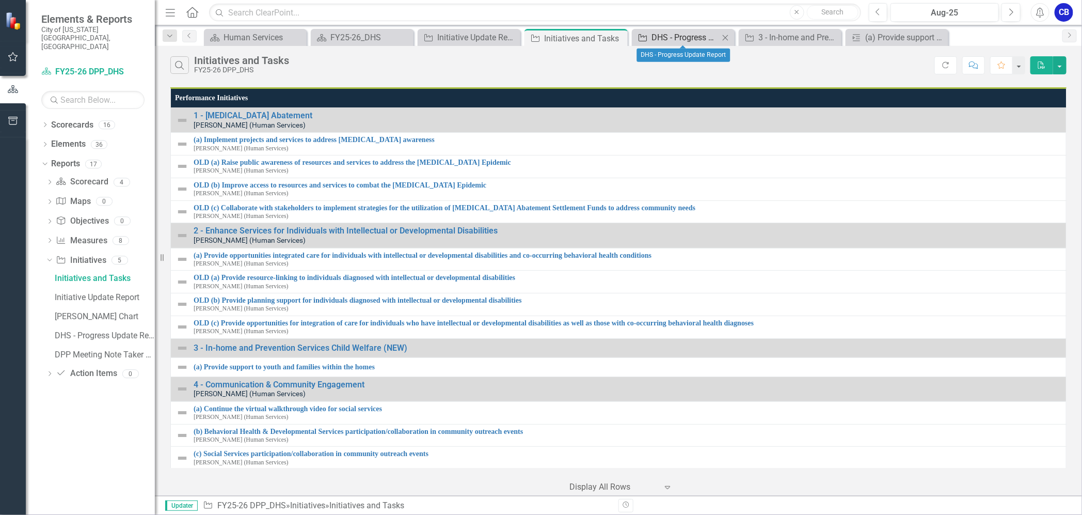
click at [649, 41] on link "Initiative DHS - Progress Update Report" at bounding box center [676, 37] width 85 height 13
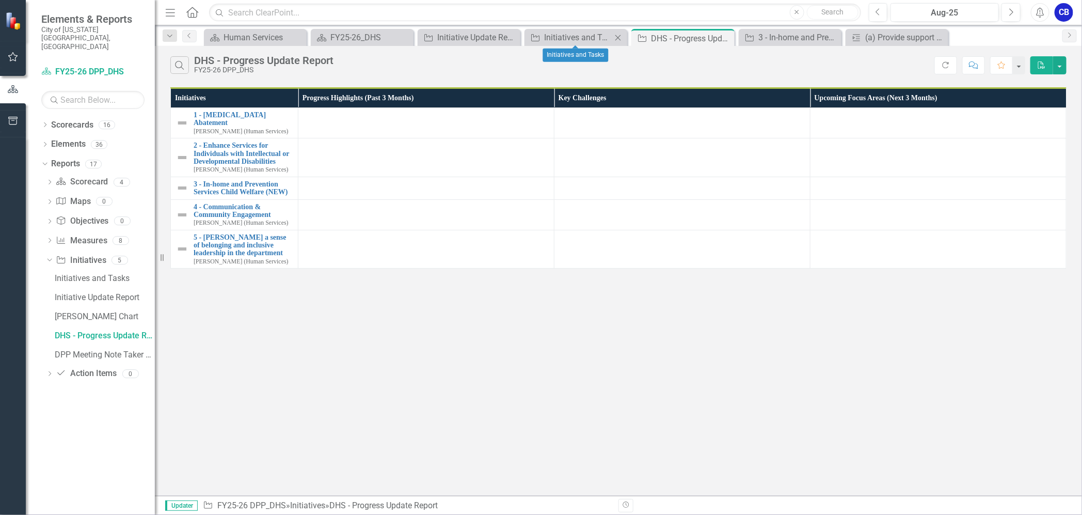
click at [617, 41] on icon "Close" at bounding box center [618, 38] width 10 height 8
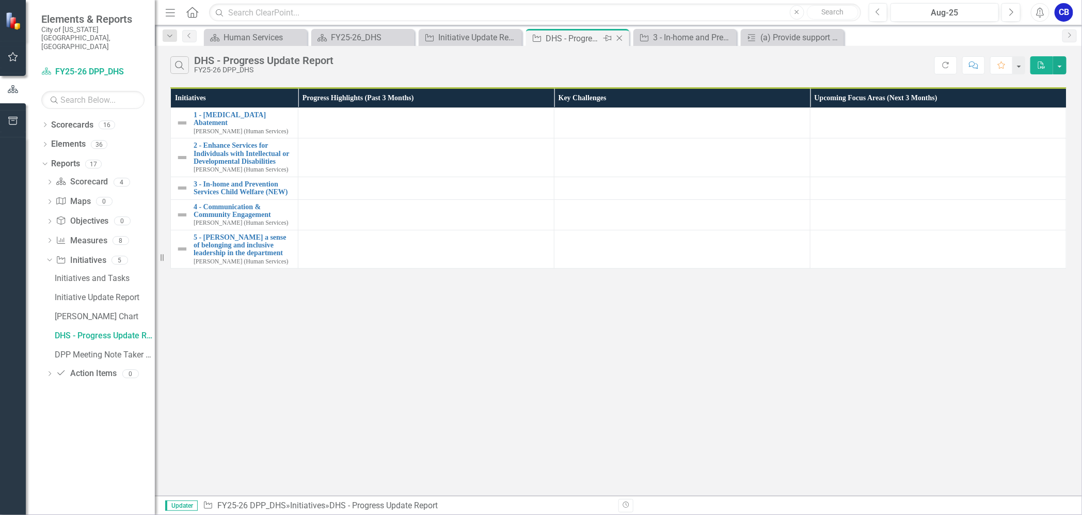
click at [567, 42] on div "DHS - Progress Update Report" at bounding box center [573, 38] width 55 height 13
click at [704, 43] on div "3 - In-home and Prevention Services Child Welfare (NEW)" at bounding box center [687, 37] width 68 height 13
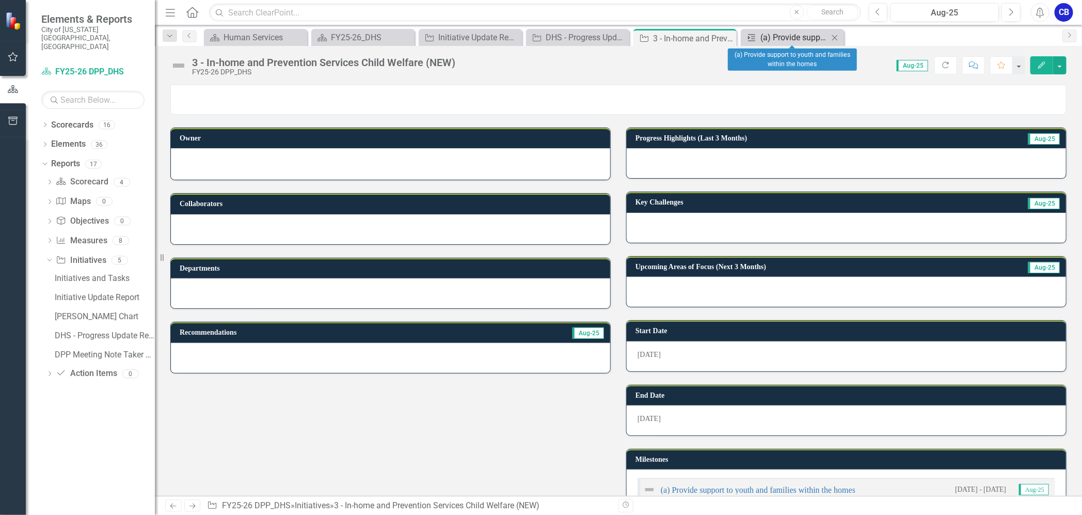
click at [764, 37] on div "(a) Provide support to youth and families within the homes" at bounding box center [794, 37] width 68 height 13
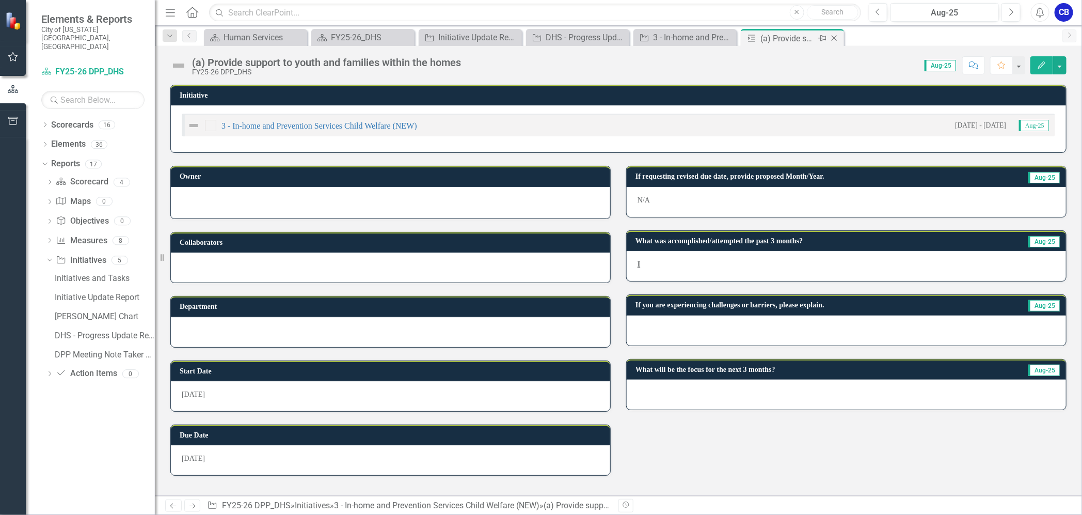
click at [834, 39] on icon "Close" at bounding box center [834, 38] width 10 height 8
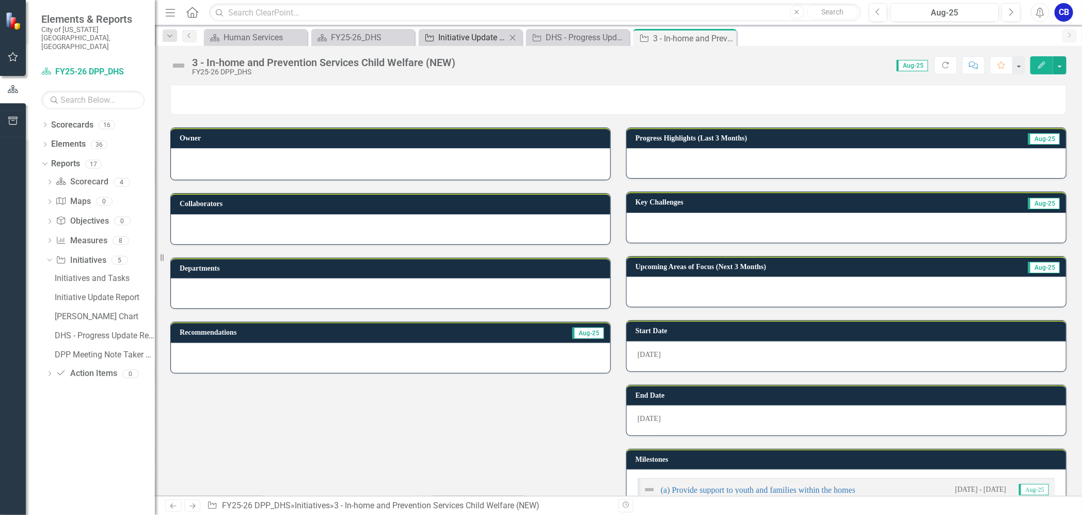
click at [488, 39] on div "Initiative Update Report" at bounding box center [472, 37] width 68 height 13
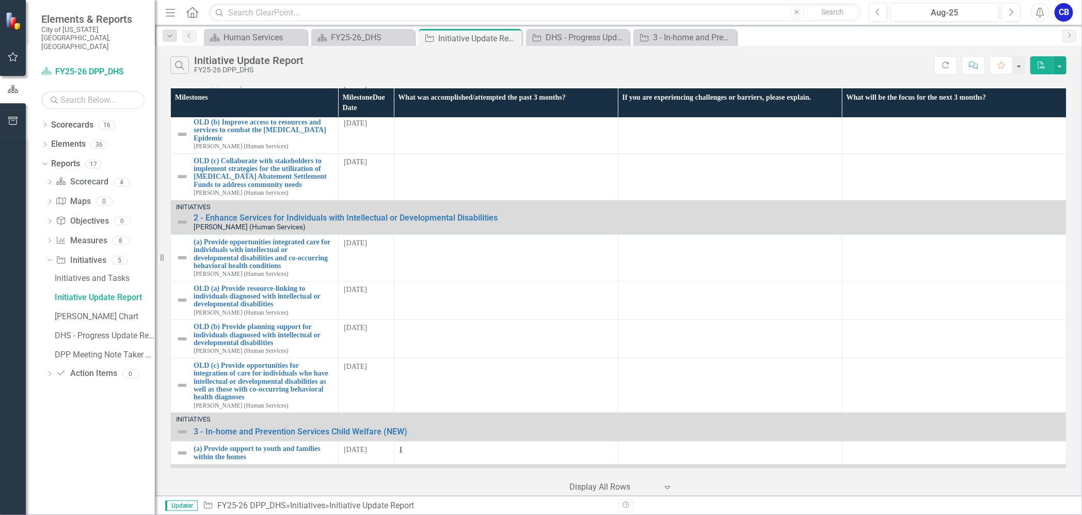
scroll to position [65, 0]
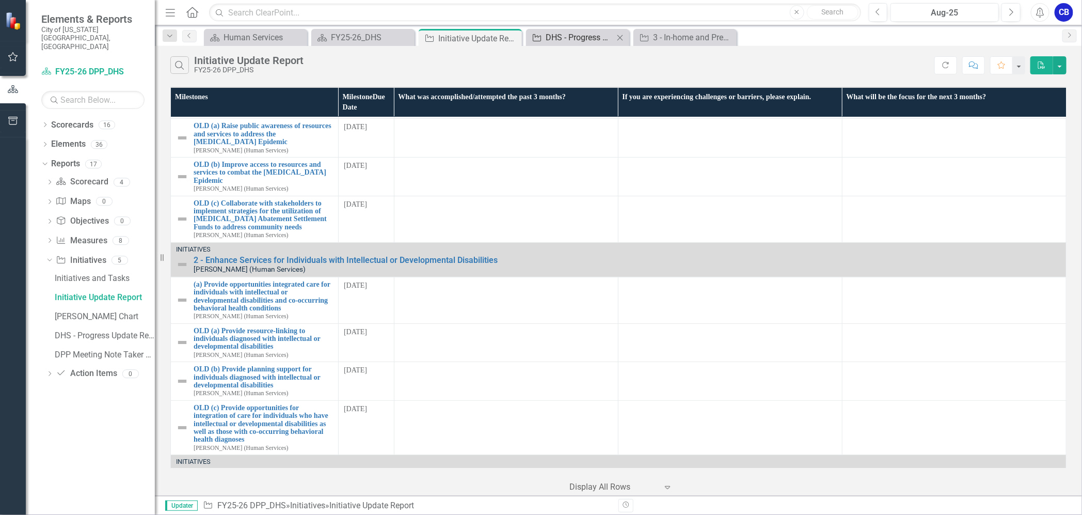
click at [582, 31] on div "DHS - Progress Update Report" at bounding box center [580, 37] width 68 height 13
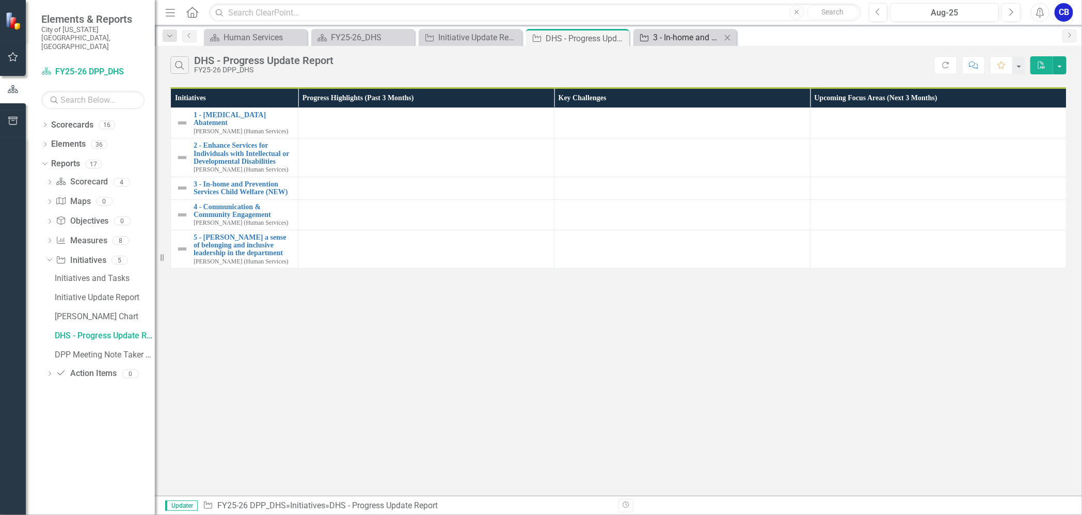
click at [658, 38] on div "3 - In-home and Prevention Services Child Welfare (NEW)" at bounding box center [687, 37] width 68 height 13
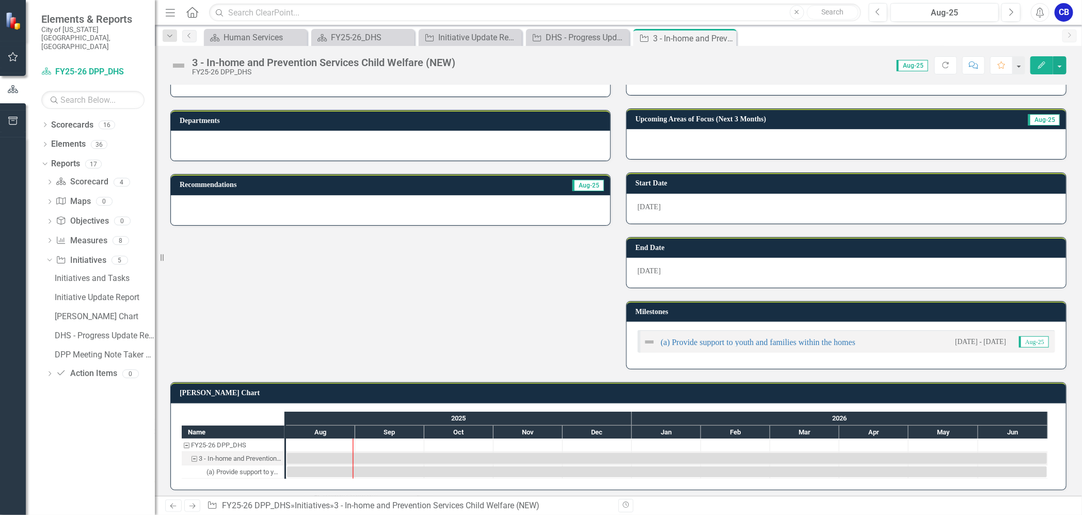
scroll to position [149, 0]
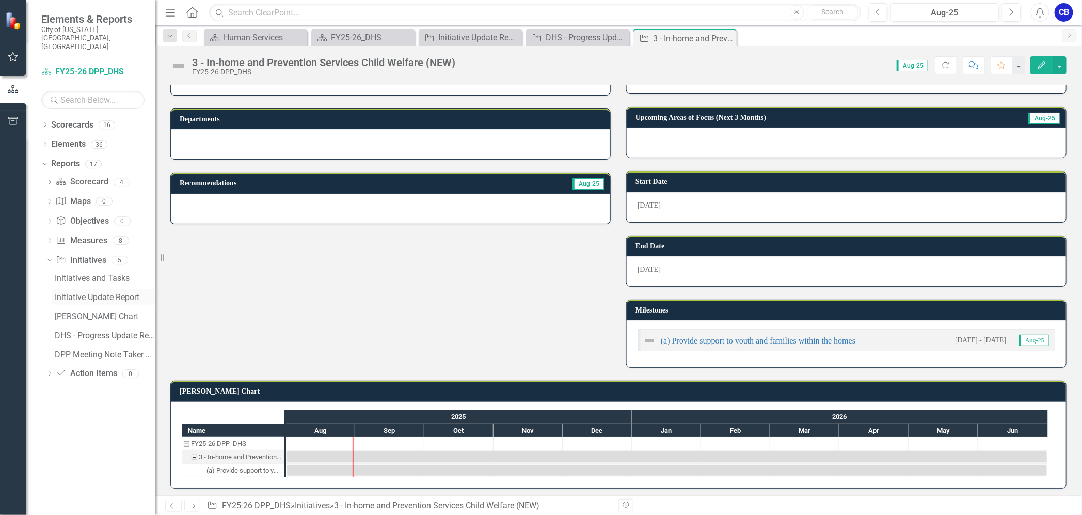
click at [84, 293] on div "Initiative Update Report" at bounding box center [105, 297] width 100 height 9
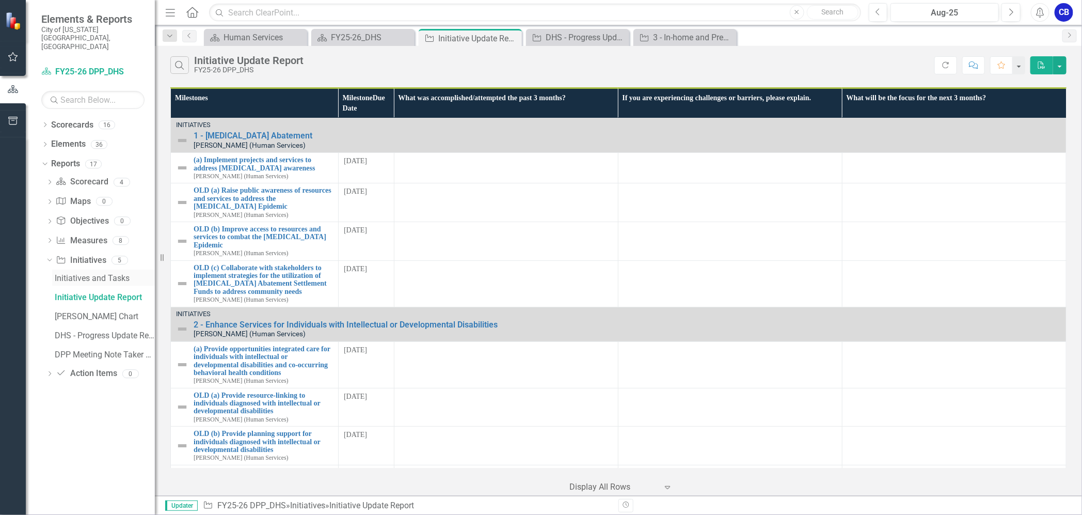
click at [111, 274] on div "Initiatives and Tasks" at bounding box center [105, 278] width 100 height 9
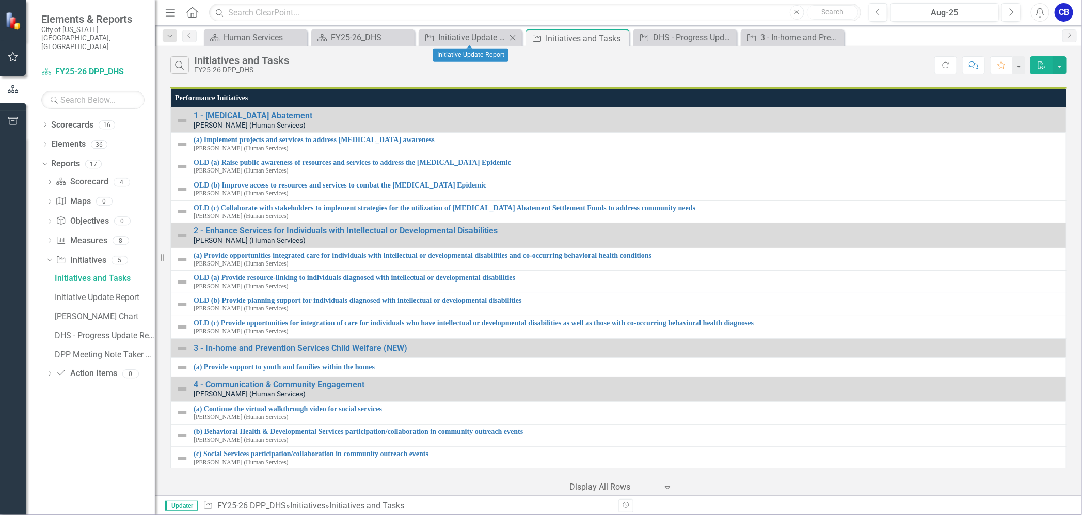
click at [517, 37] on icon "Close" at bounding box center [512, 38] width 10 height 8
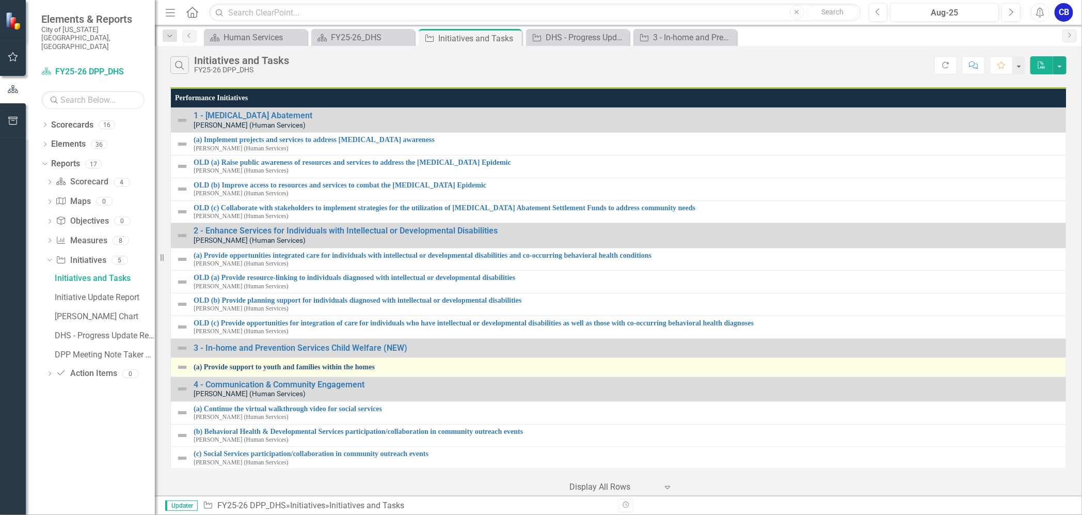
click at [310, 367] on link "(a) Provide support to youth and families within the homes" at bounding box center [627, 367] width 867 height 8
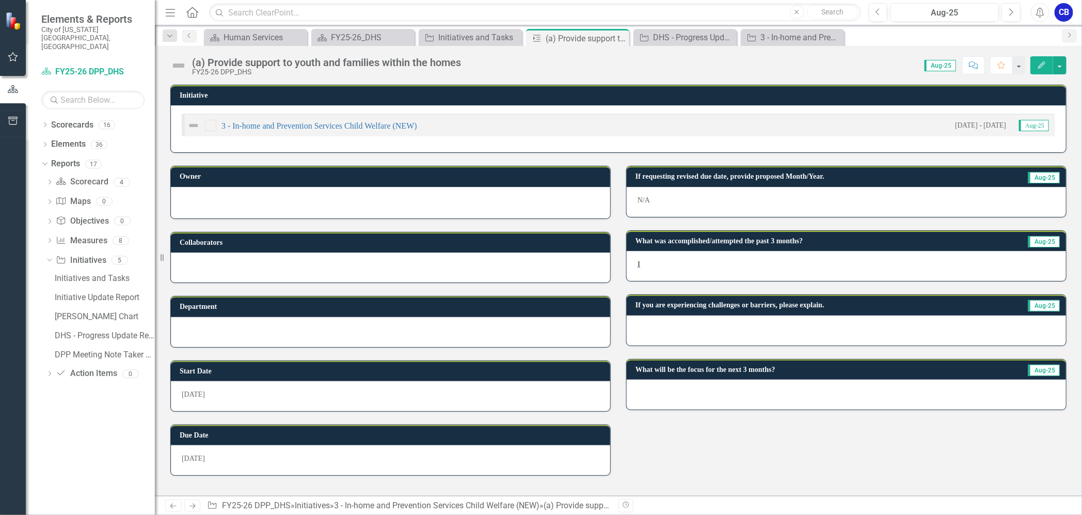
click at [1035, 68] on button "Edit" at bounding box center [1041, 65] width 23 height 18
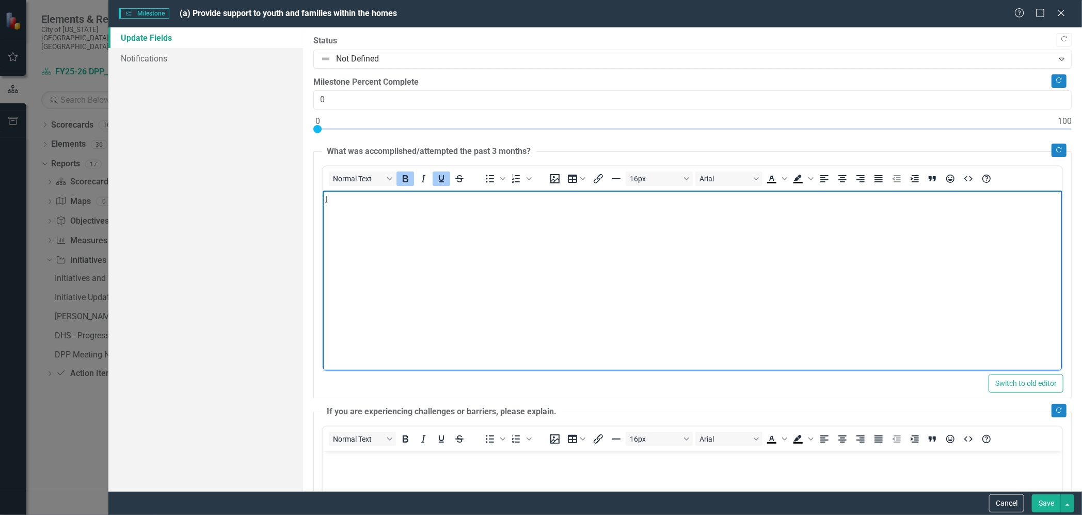
click at [348, 197] on p "I" at bounding box center [692, 199] width 734 height 12
click at [1057, 12] on icon "Close" at bounding box center [1060, 13] width 13 height 10
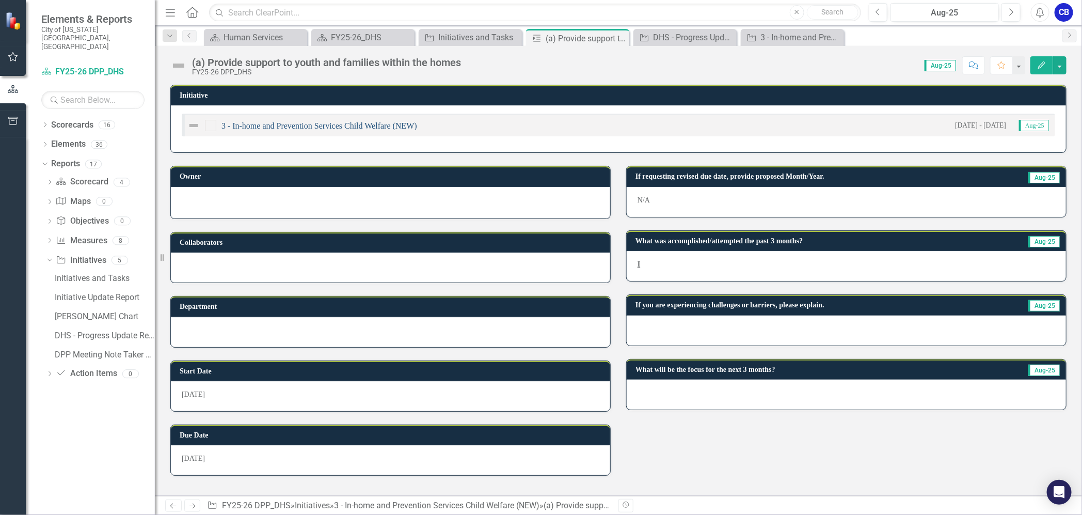
click at [292, 125] on link "3 - In-home and Prevention Services Child Welfare (NEW)" at bounding box center [319, 125] width 196 height 9
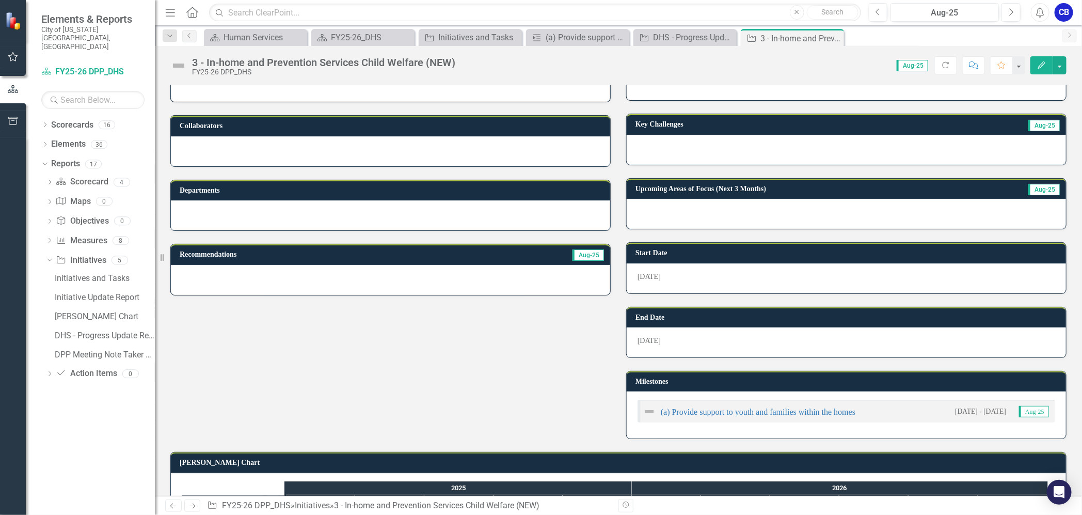
scroll to position [149, 0]
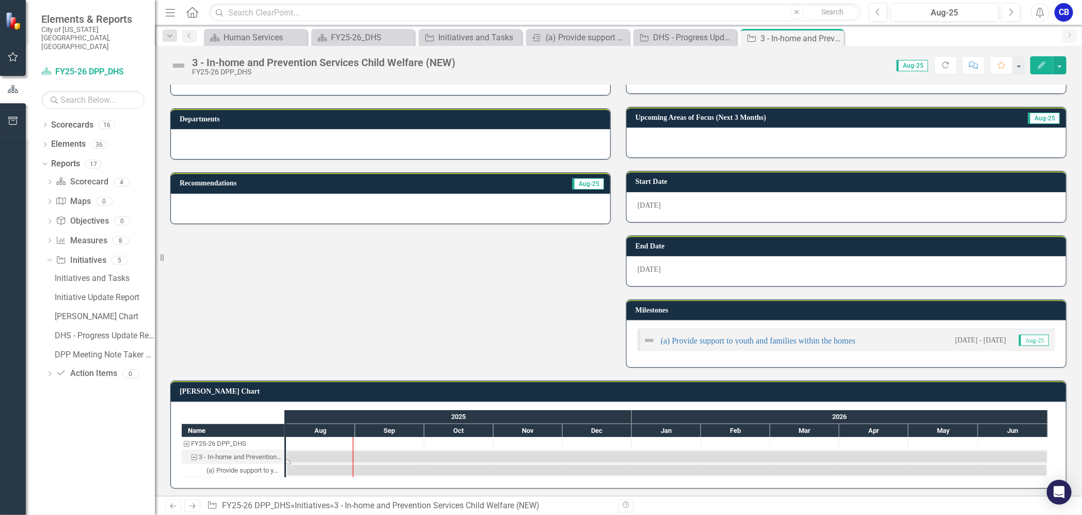
click at [294, 455] on div "Task: Start date: 2025-08-01 End date: 2026-06-30" at bounding box center [667, 456] width 760 height 11
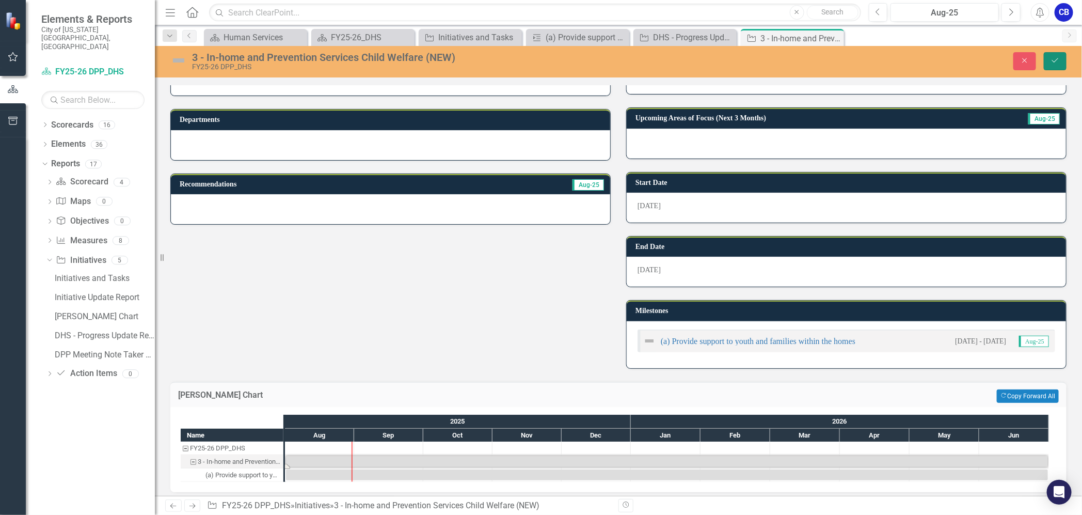
click at [1058, 57] on icon "Save" at bounding box center [1054, 60] width 9 height 7
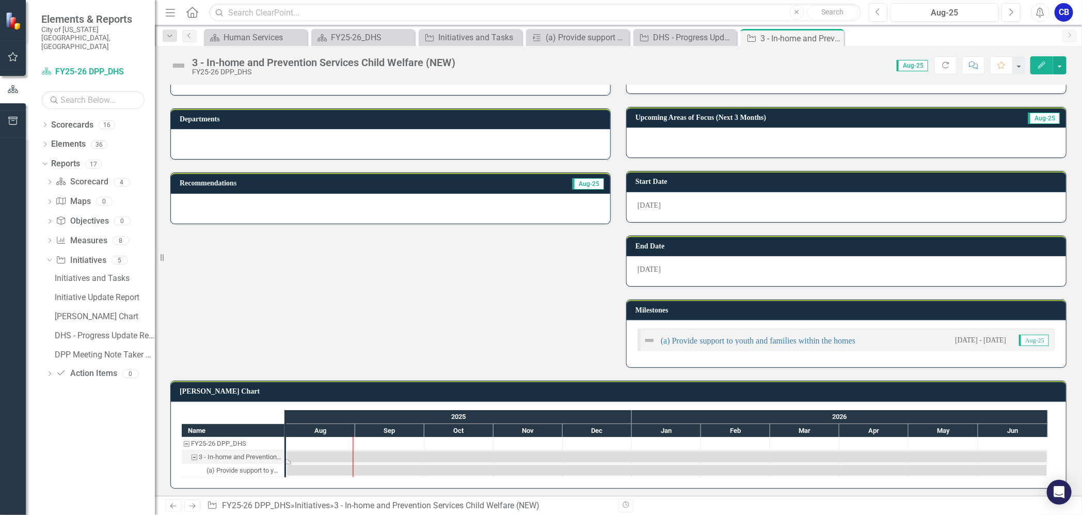
click at [316, 451] on div "Task: Start date: 2025-08-01 End date: 2026-06-30" at bounding box center [667, 456] width 760 height 11
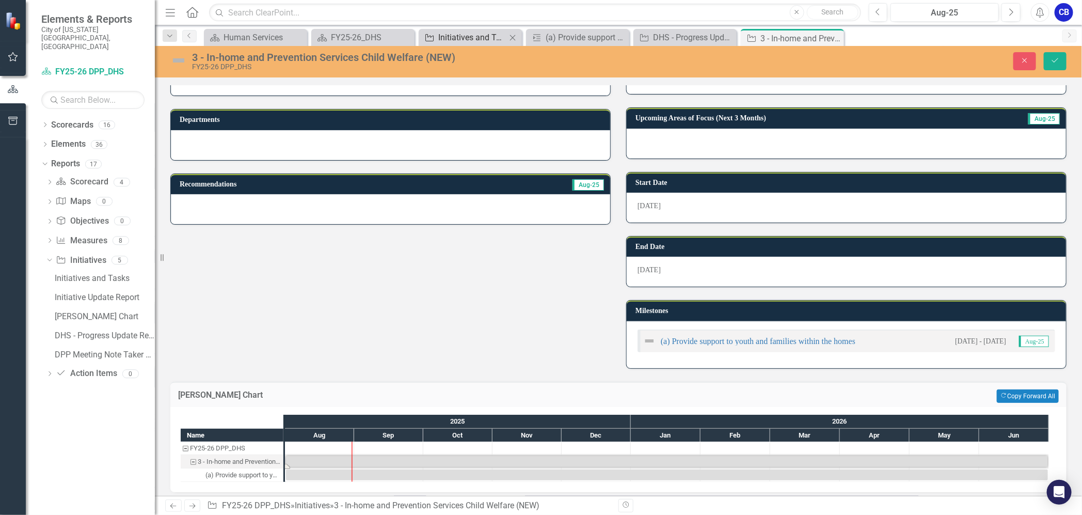
click at [482, 40] on div "Initiatives and Tasks" at bounding box center [472, 37] width 68 height 13
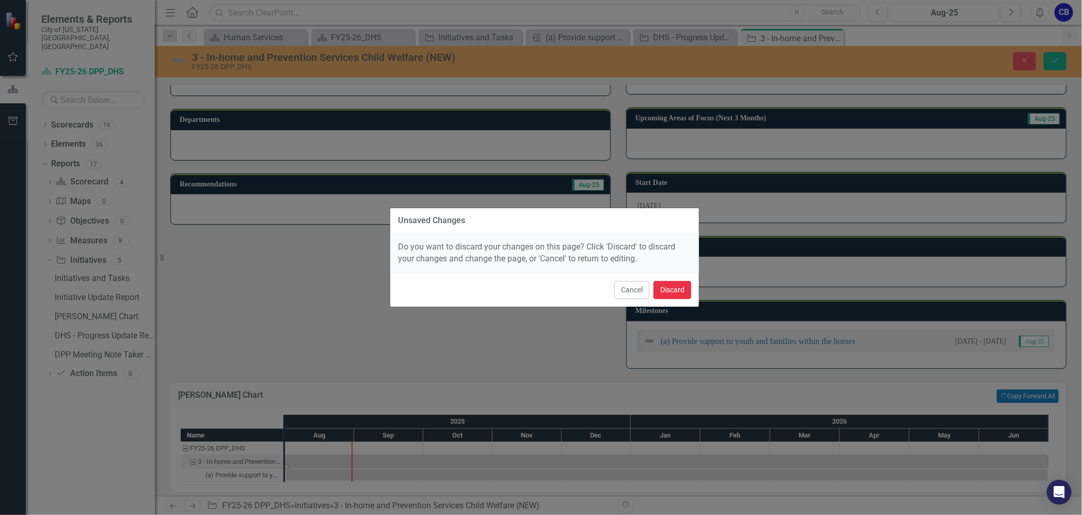
click at [677, 292] on button "Discard" at bounding box center [672, 290] width 38 height 18
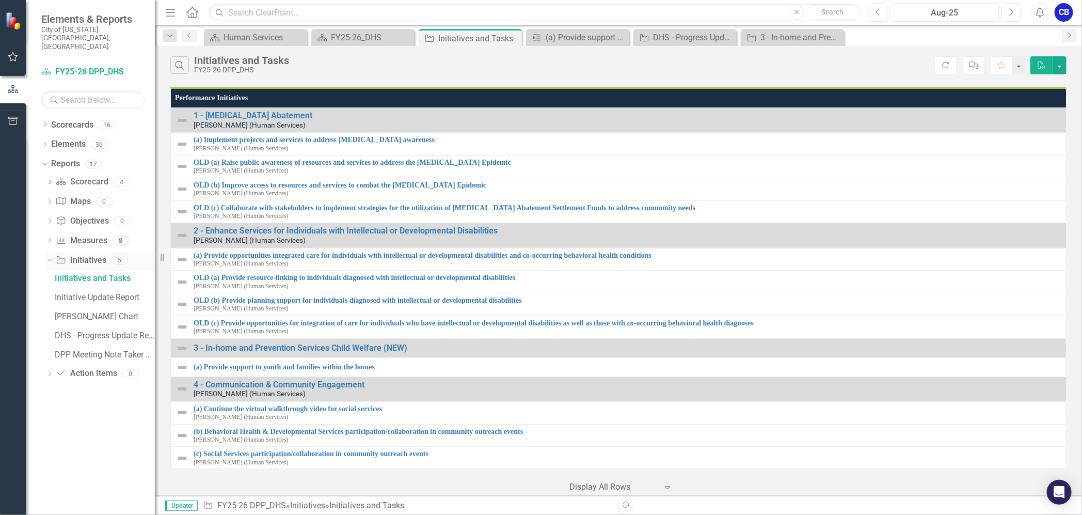
click at [51, 256] on icon "Dropdown" at bounding box center [48, 259] width 6 height 7
click at [51, 258] on icon at bounding box center [50, 260] width 3 height 5
click at [110, 274] on div "Initiatives and Tasks" at bounding box center [105, 278] width 100 height 9
click at [105, 293] on div "Initiative Update Report" at bounding box center [105, 297] width 100 height 9
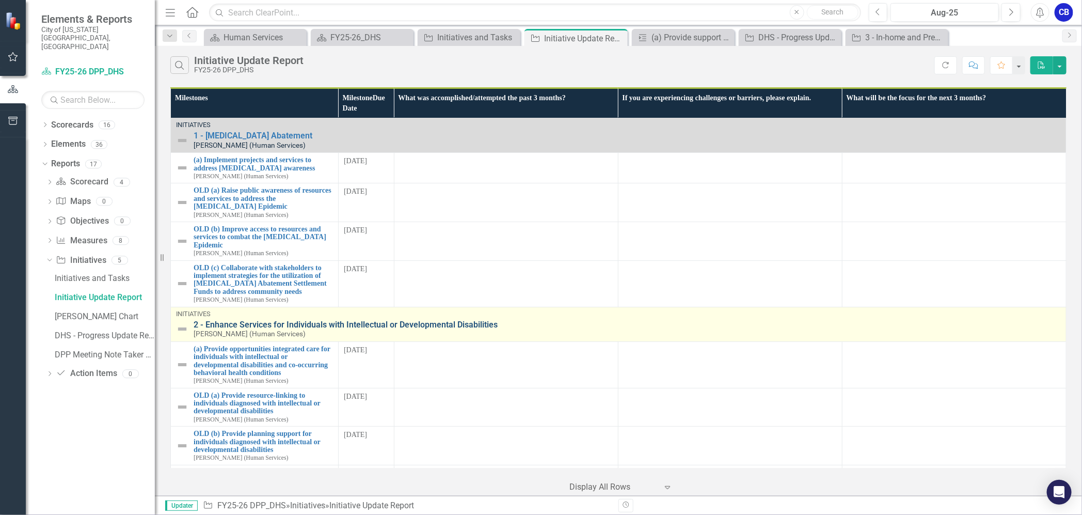
click at [254, 320] on link "2 - Enhance Services for Individuals with Intellectual or Developmental Disabil…" at bounding box center [627, 324] width 867 height 9
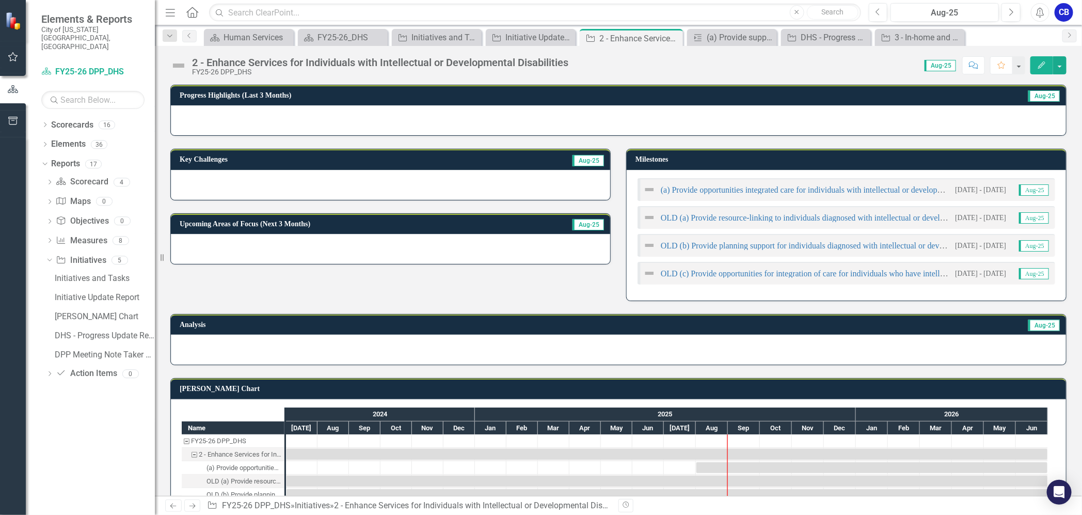
scroll to position [65, 0]
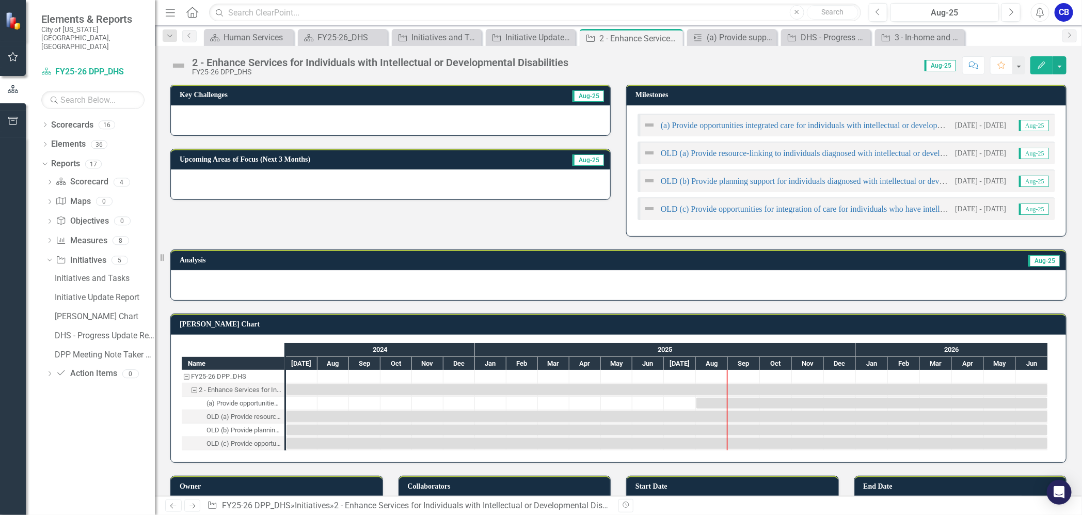
click at [308, 371] on div at bounding box center [301, 376] width 31 height 13
click at [1040, 66] on icon "button" at bounding box center [1041, 64] width 7 height 7
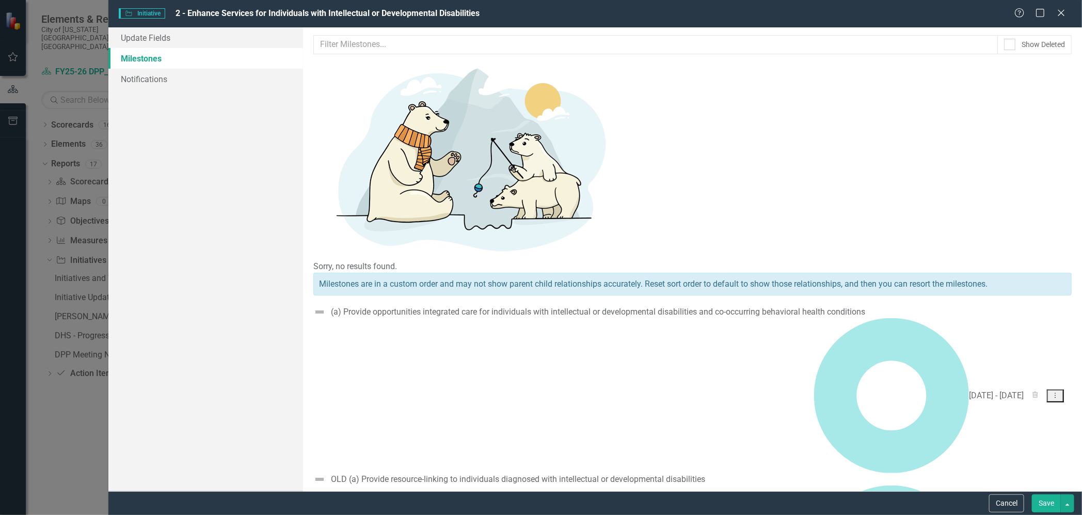
scroll to position [0, 0]
click at [154, 43] on link "Update Fields" at bounding box center [205, 37] width 195 height 21
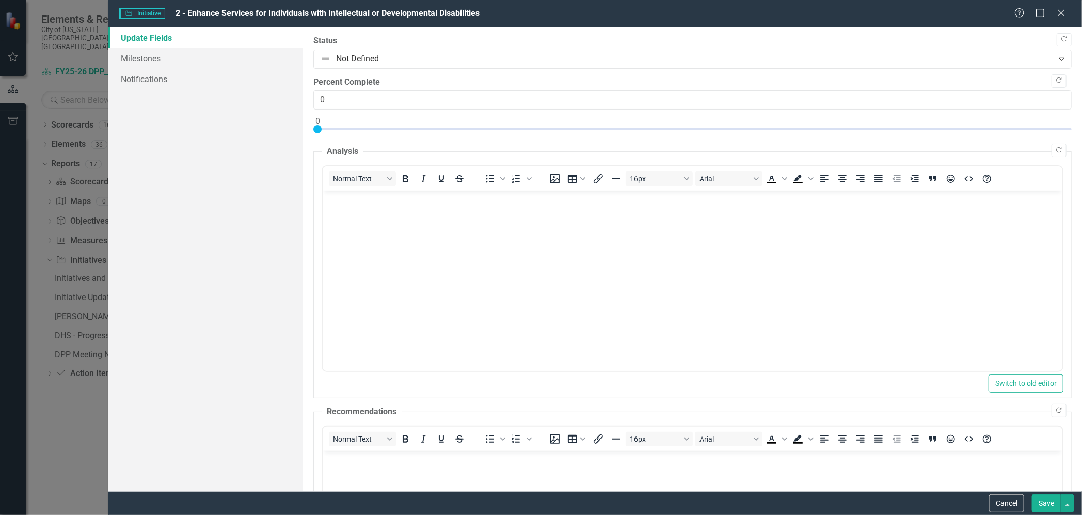
click at [152, 12] on span "Initiative Initiative" at bounding box center [142, 13] width 46 height 10
click at [1061, 8] on icon "Close" at bounding box center [1060, 13] width 13 height 10
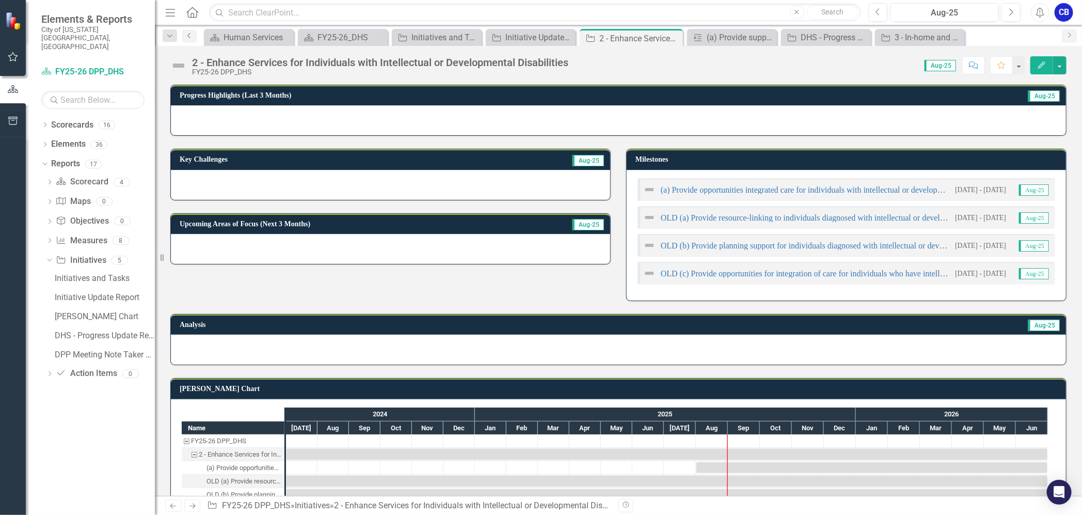
click at [190, 37] on icon "Previous" at bounding box center [189, 36] width 8 height 6
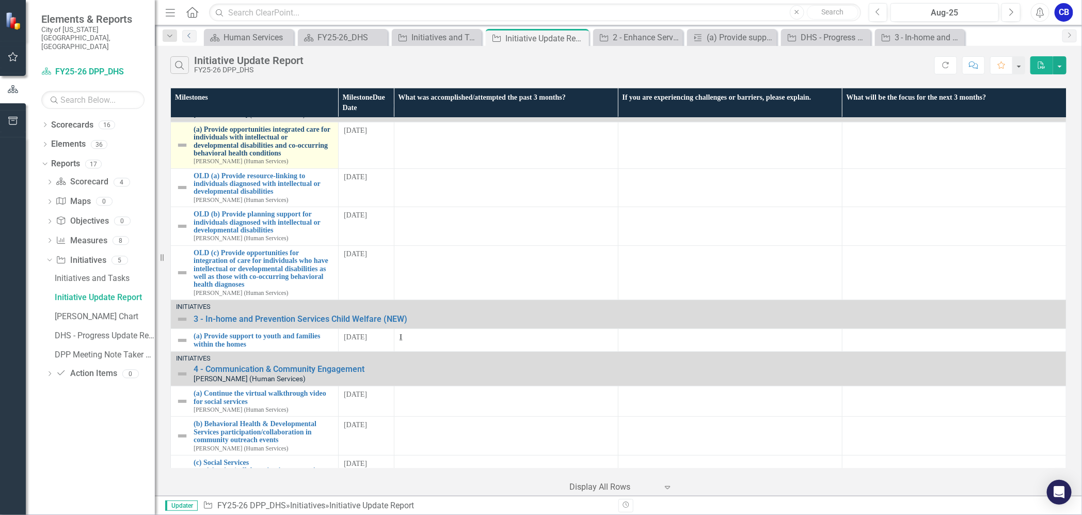
scroll to position [258, 0]
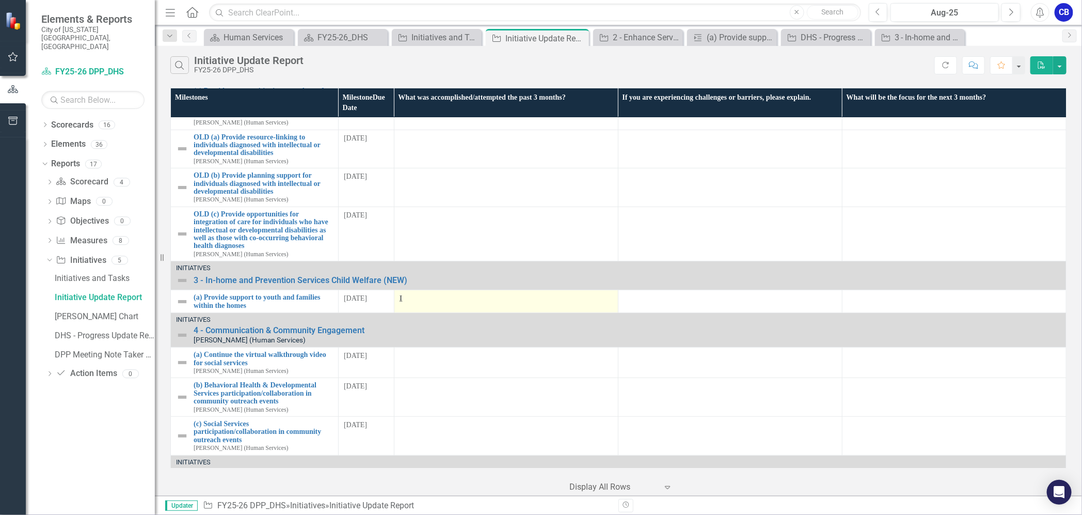
click at [422, 293] on p "I" at bounding box center [505, 298] width 213 height 10
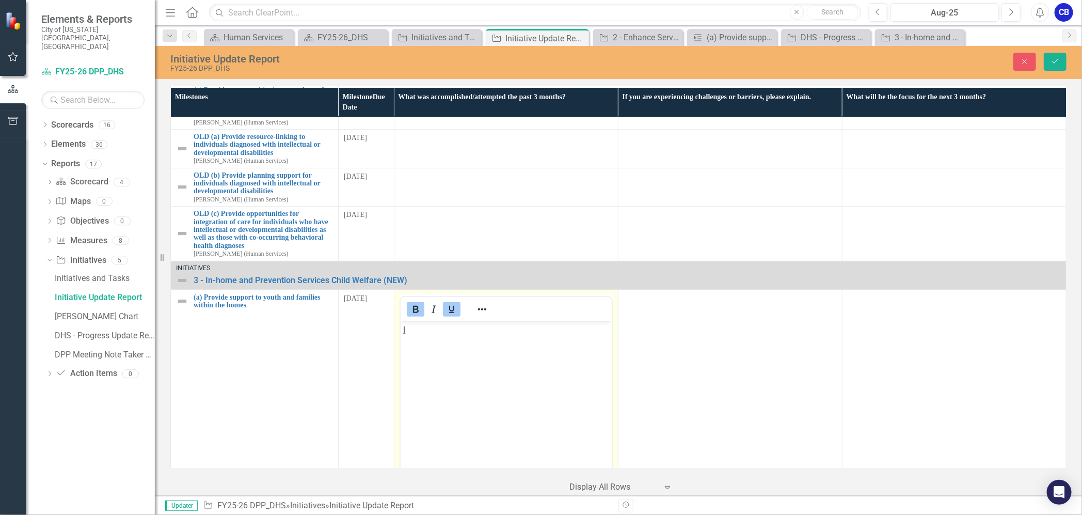
scroll to position [0, 0]
click at [446, 337] on body "I" at bounding box center [505, 398] width 211 height 155
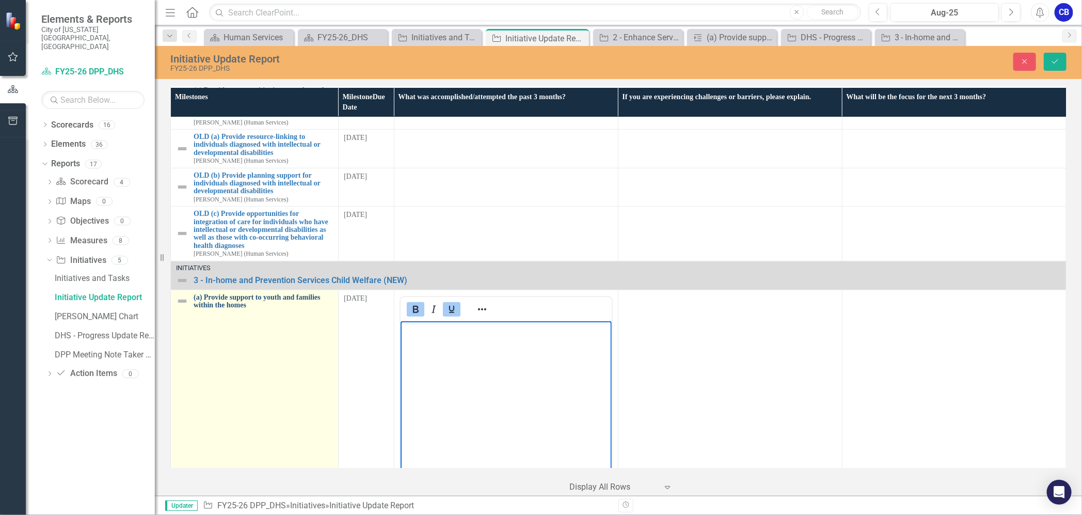
click at [251, 293] on link "(a) Provide support to youth and families within the homes" at bounding box center [263, 301] width 139 height 16
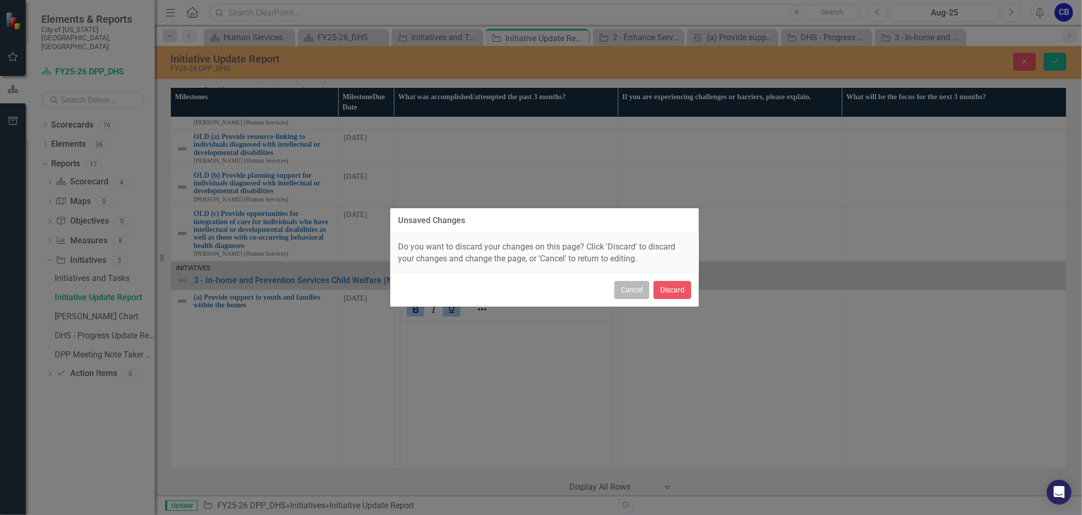
click at [629, 294] on button "Cancel" at bounding box center [631, 290] width 35 height 18
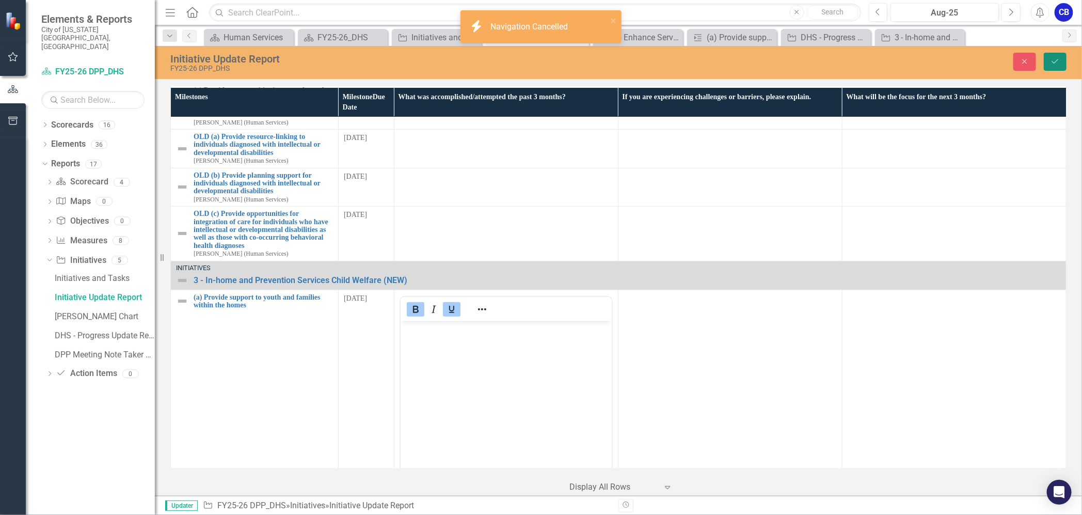
click at [1051, 58] on icon "Save" at bounding box center [1054, 61] width 9 height 7
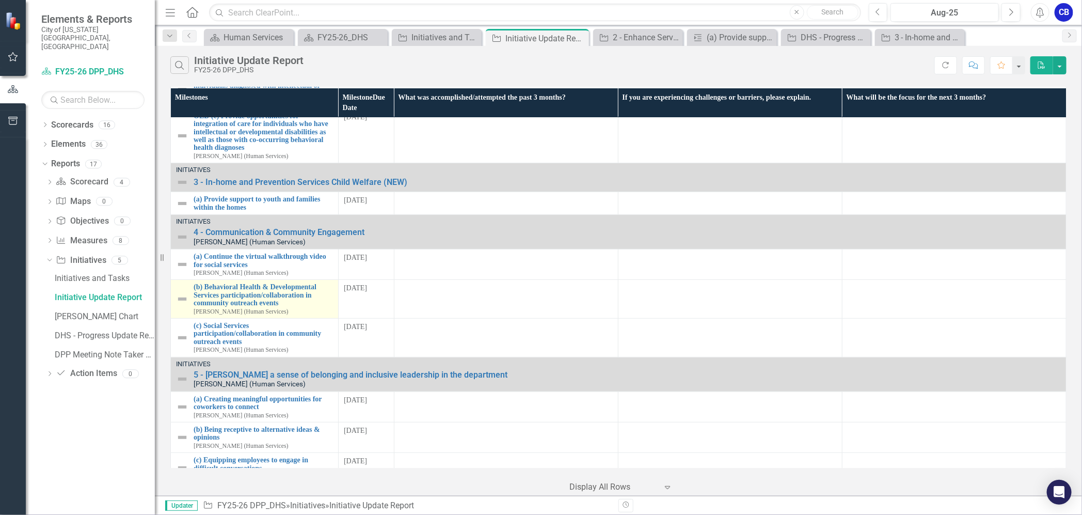
scroll to position [386, 0]
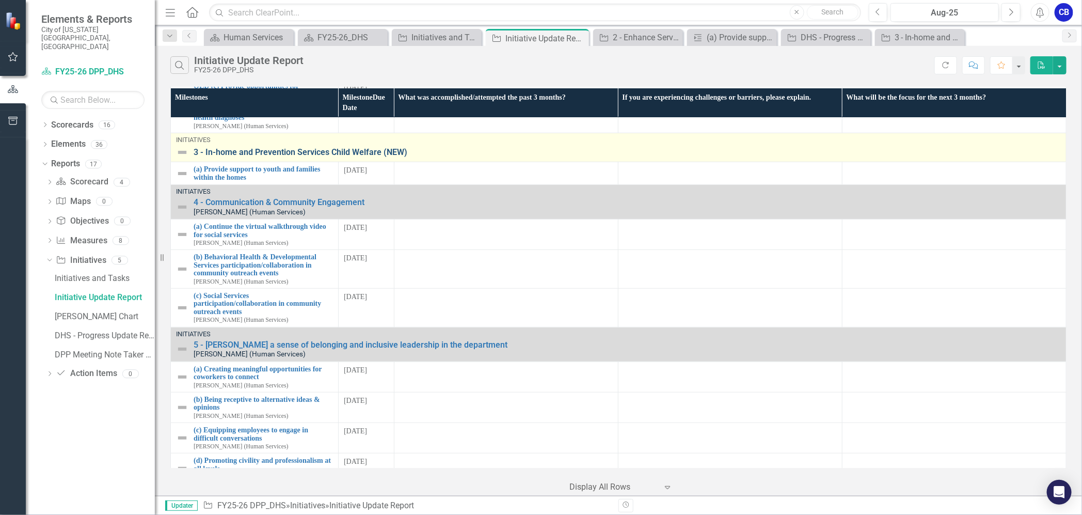
click at [235, 148] on link "3 - In-home and Prevention Services Child Welfare (NEW)" at bounding box center [627, 152] width 867 height 9
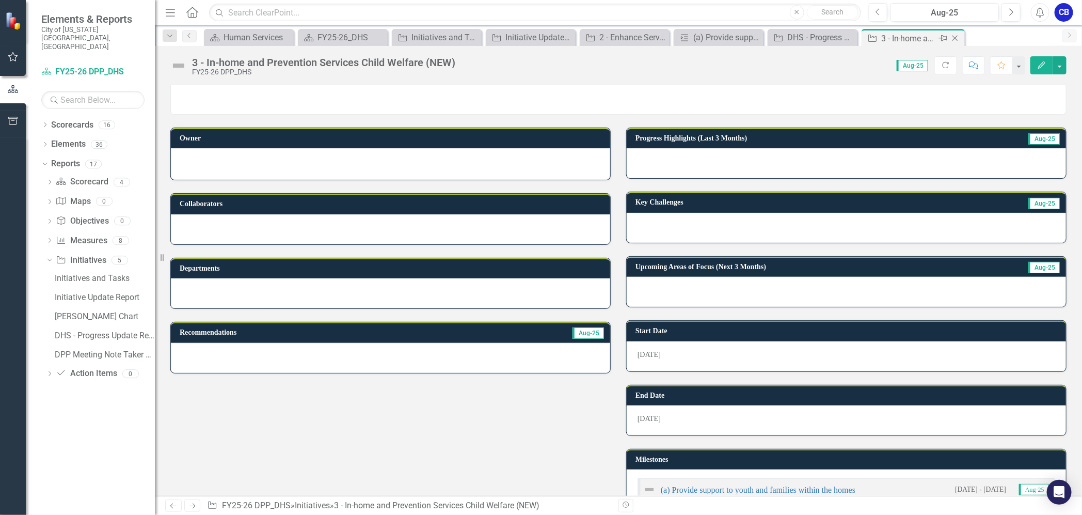
click at [956, 36] on icon at bounding box center [955, 39] width 6 height 6
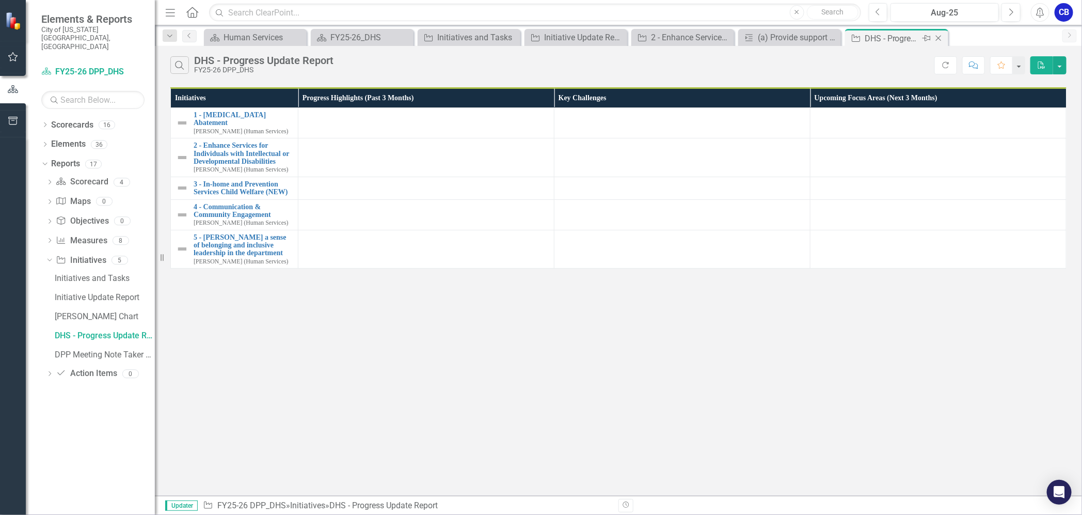
click at [937, 36] on icon "Close" at bounding box center [938, 38] width 10 height 8
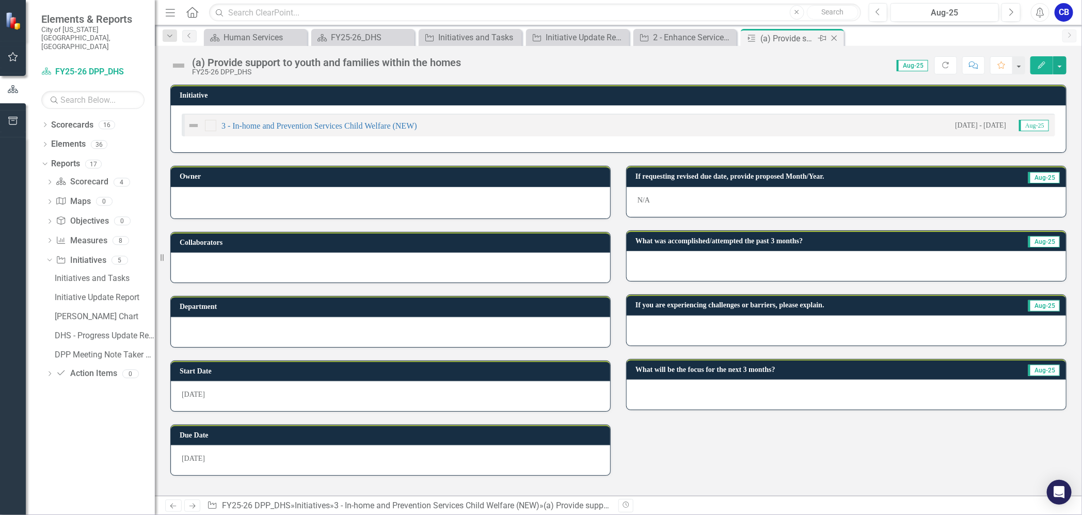
click at [835, 39] on icon at bounding box center [834, 39] width 6 height 6
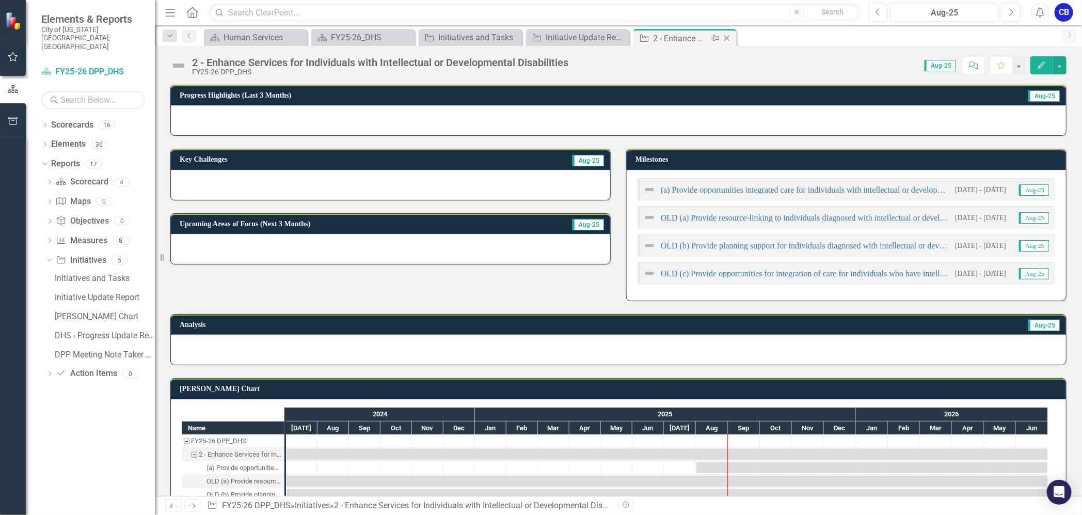
click at [730, 40] on icon "Close" at bounding box center [727, 38] width 10 height 8
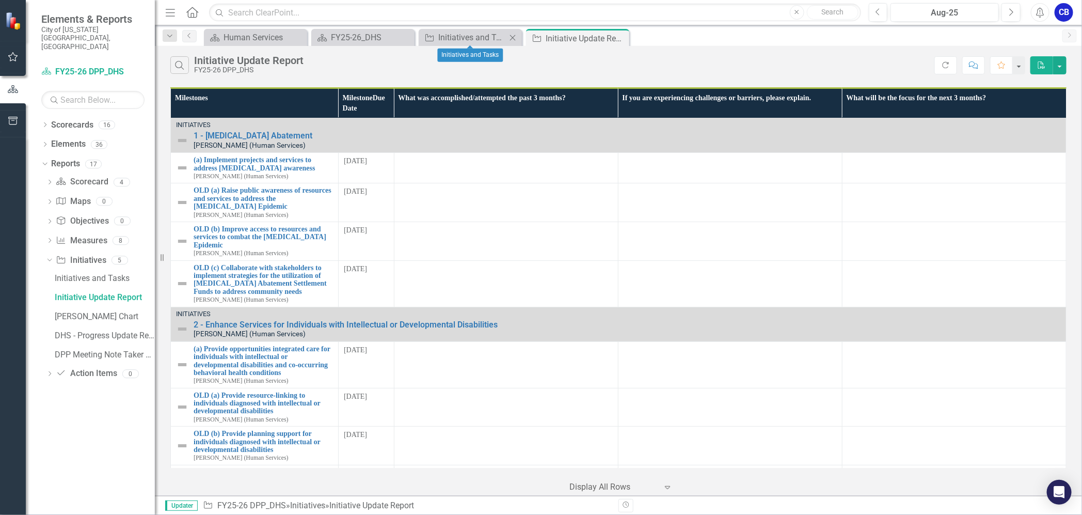
click at [506, 38] on div "Close" at bounding box center [512, 37] width 13 height 13
click at [470, 38] on div "Initiative Update Report" at bounding box center [465, 38] width 55 height 13
click at [350, 37] on div "FY25-26_DHS" at bounding box center [365, 37] width 68 height 13
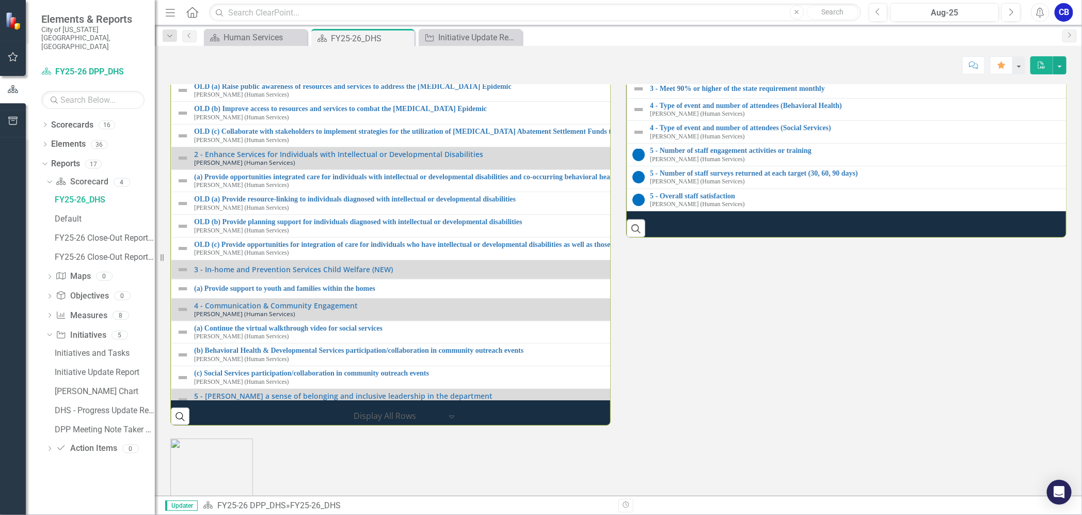
scroll to position [1355, 0]
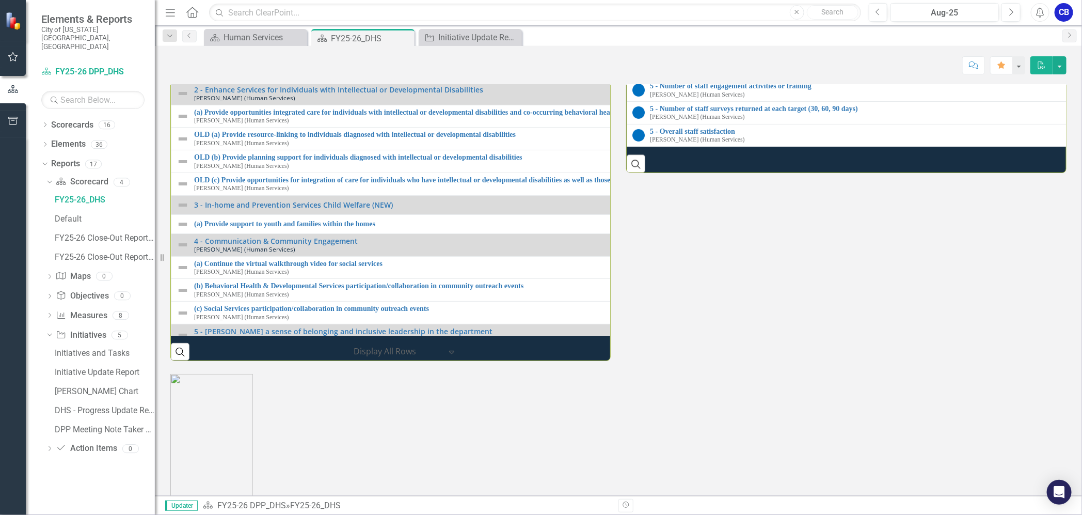
click at [806, 28] on link "3 - Meet 90% or higher of the state requirement monthly" at bounding box center [1084, 24] width 868 height 8
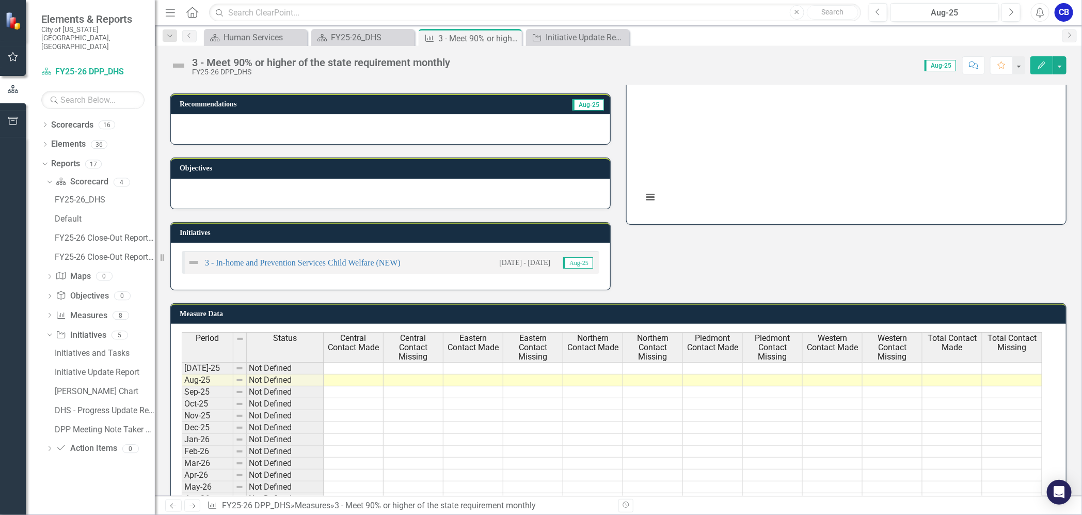
scroll to position [162, 0]
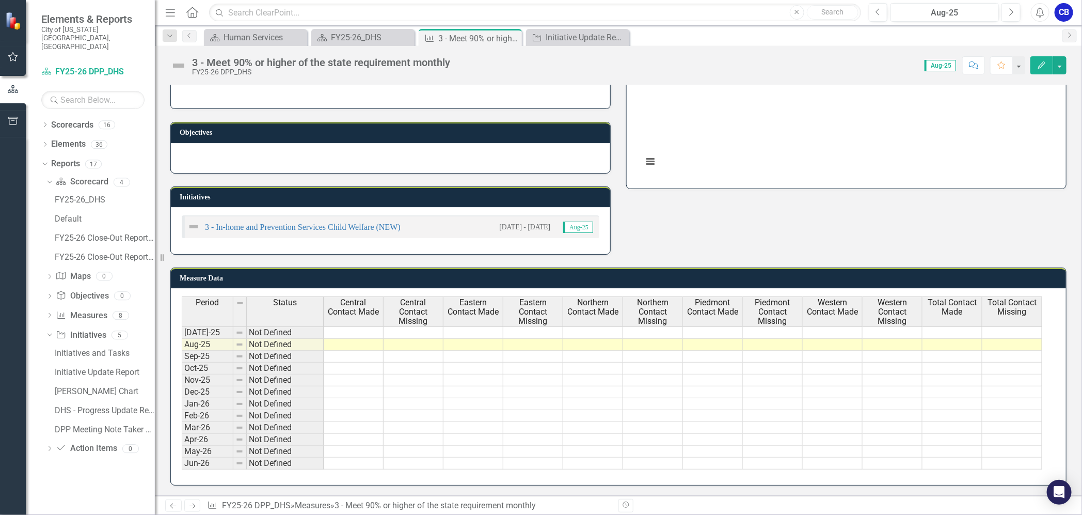
click at [353, 326] on td at bounding box center [354, 332] width 60 height 12
click at [567, 37] on div "Initiative Update Report" at bounding box center [580, 37] width 68 height 13
